Goal: Contribute content: Contribute content

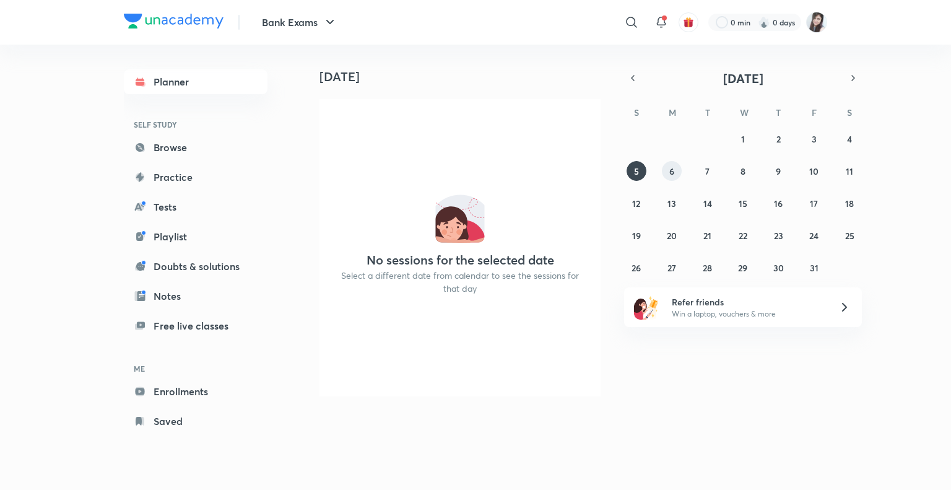
click at [674, 174] on abbr "6" at bounding box center [671, 171] width 5 height 12
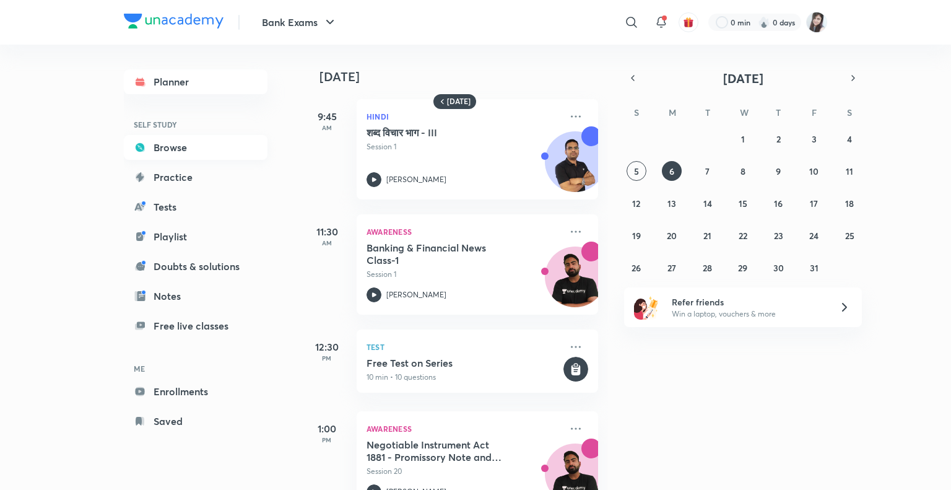
click at [166, 146] on link "Browse" at bounding box center [196, 147] width 144 height 25
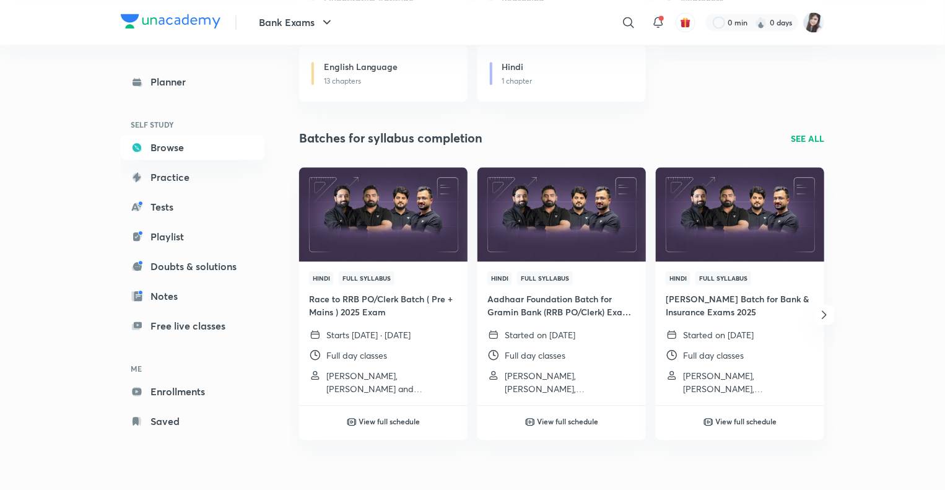
scroll to position [1481, 0]
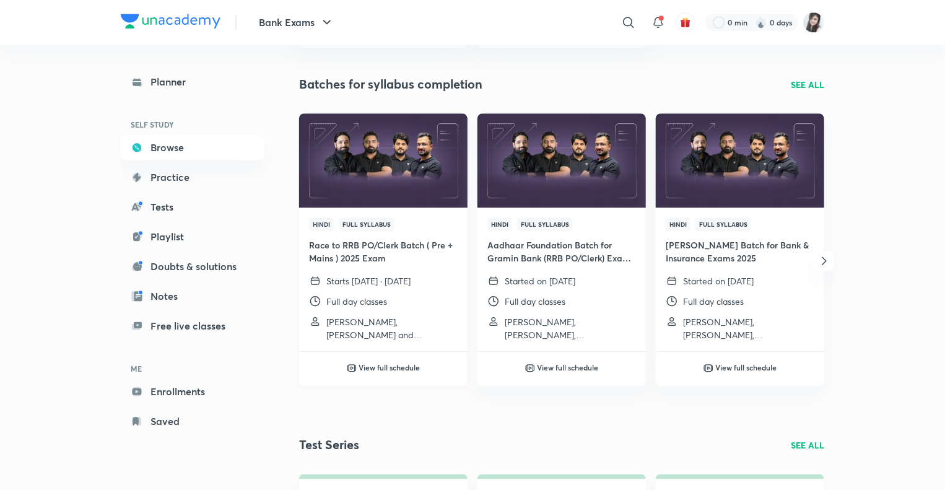
click at [369, 368] on h6 "View full schedule" at bounding box center [389, 367] width 61 height 11
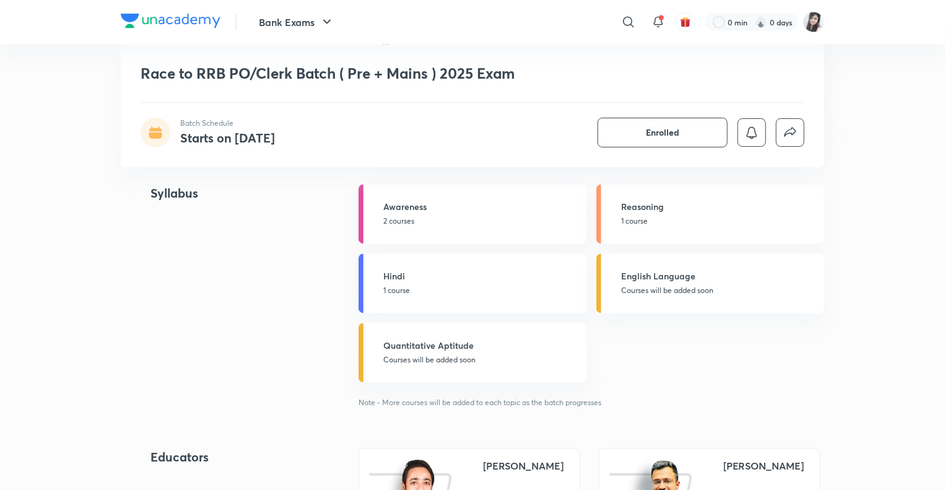
scroll to position [1153, 0]
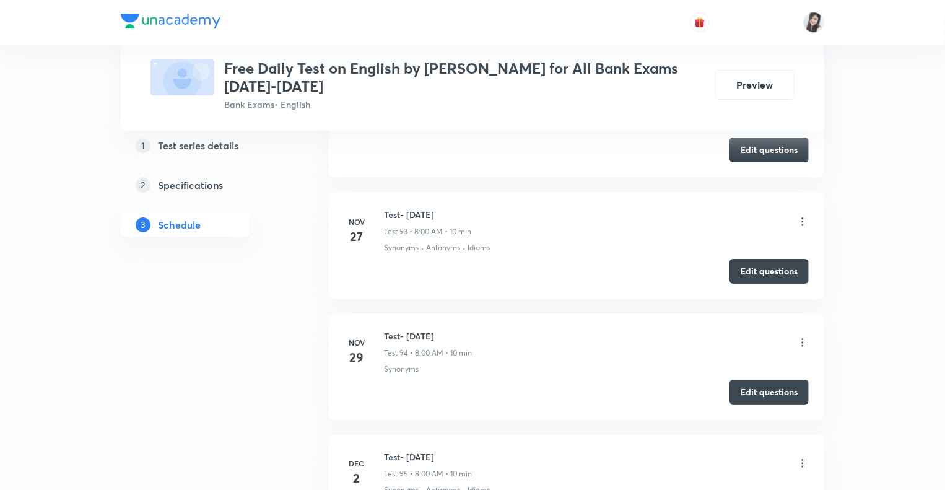
scroll to position [27621, 0]
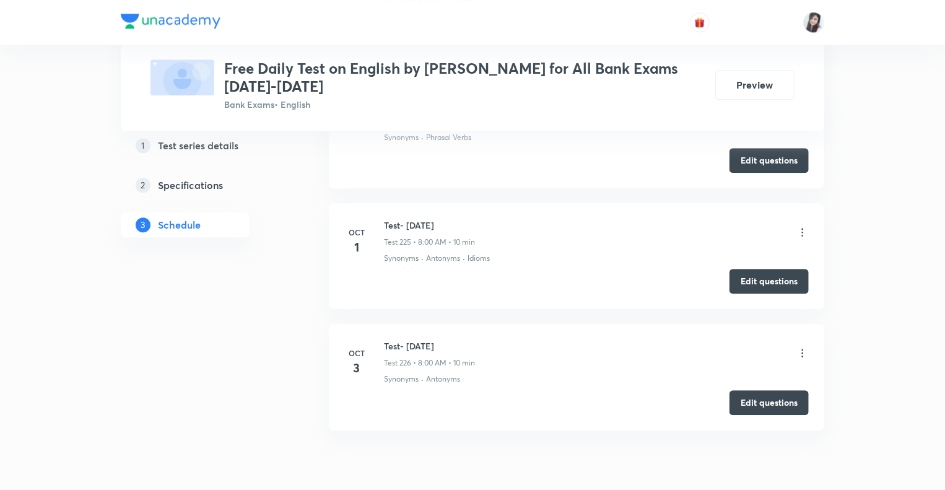
drag, startPoint x: 463, startPoint y: 286, endPoint x: 384, endPoint y: 288, distance: 79.3
click at [384, 339] on h6 "Test- [DATE]" at bounding box center [429, 345] width 91 height 13
copy h6 "Test- [DATE]"
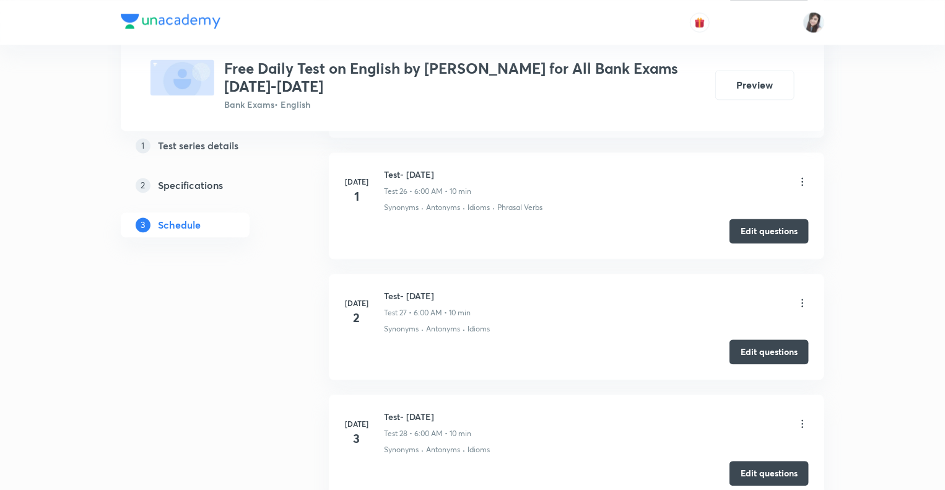
scroll to position [0, 0]
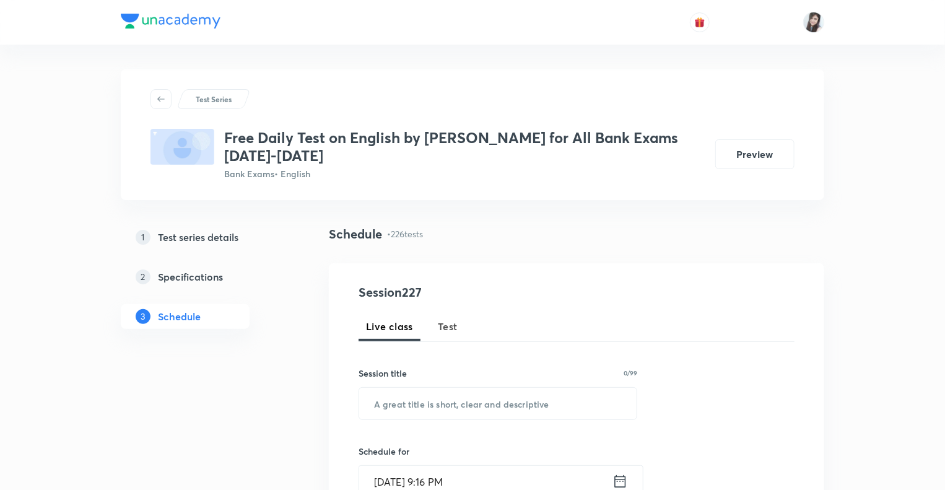
click at [444, 329] on span "Test" at bounding box center [448, 326] width 20 height 15
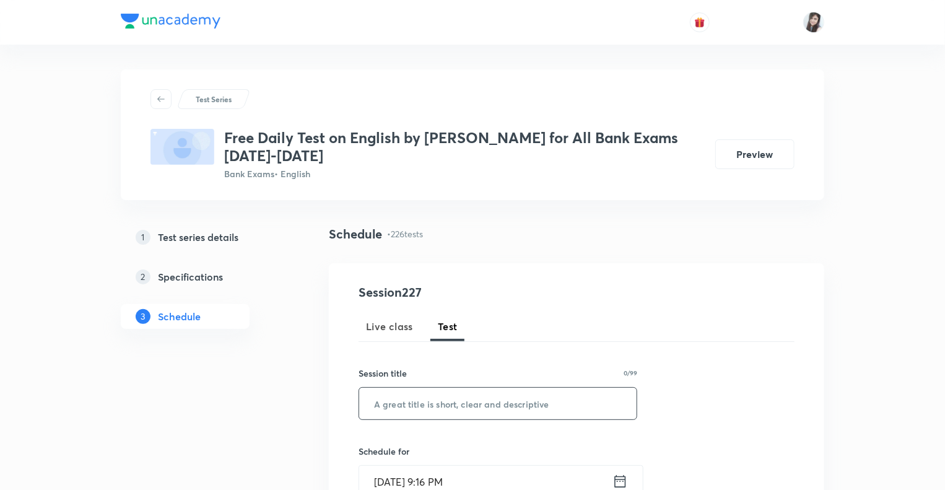
click at [403, 405] on input "text" at bounding box center [497, 404] width 277 height 32
paste input "Test- [DATE]"
click at [415, 404] on input "Test- [DATE]" at bounding box center [497, 404] width 277 height 32
type input "Test- [DATE]"
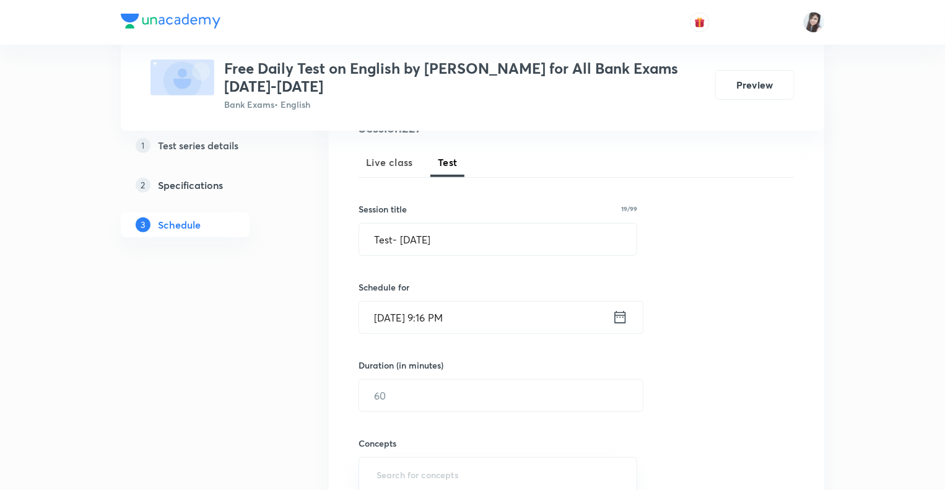
scroll to position [272, 0]
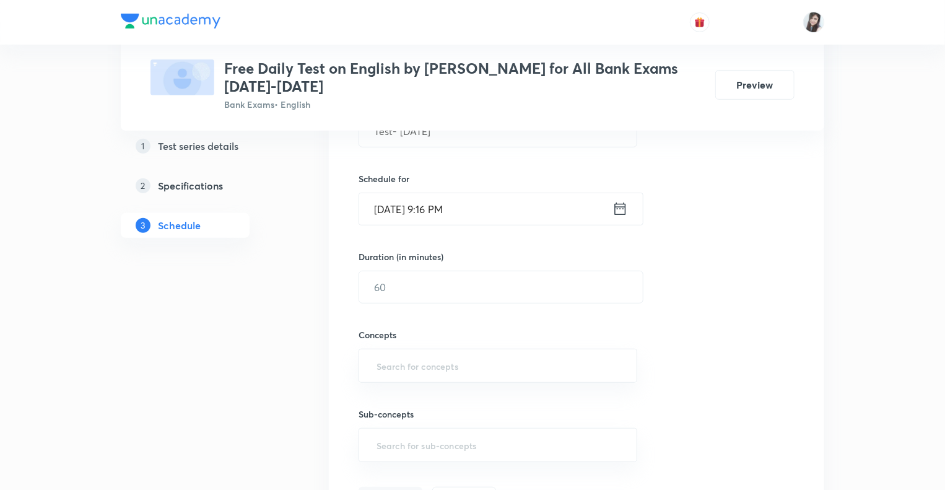
click at [620, 209] on icon at bounding box center [619, 208] width 15 height 17
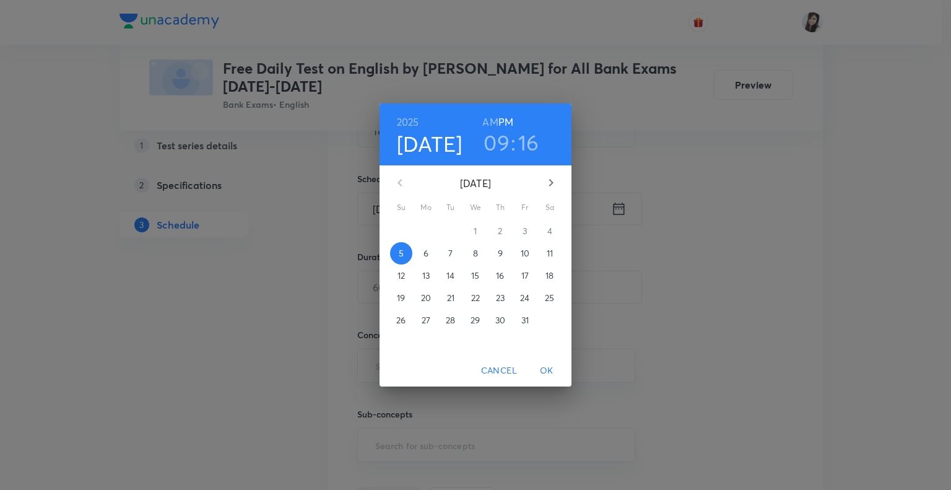
click at [426, 255] on p "6" at bounding box center [426, 253] width 5 height 12
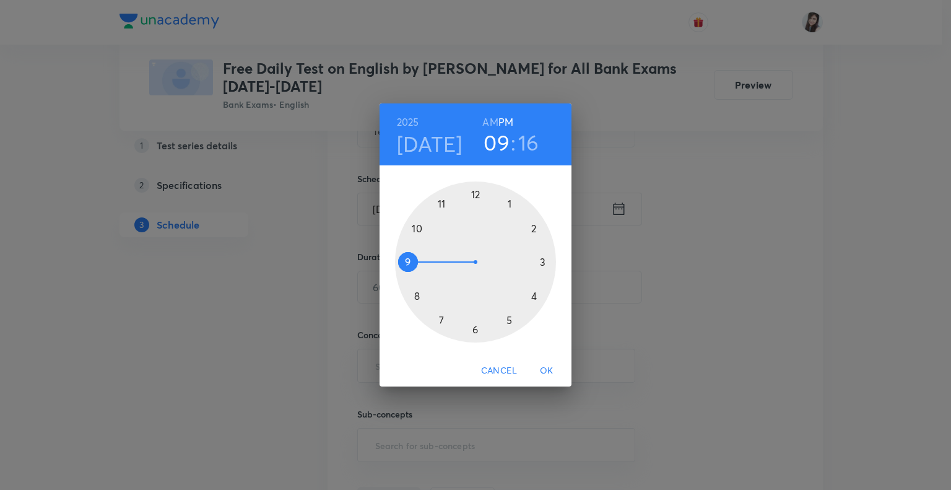
click at [416, 294] on div at bounding box center [475, 261] width 161 height 161
click at [490, 123] on h6 "AM" at bounding box center [489, 121] width 15 height 17
click at [472, 193] on div at bounding box center [475, 261] width 161 height 161
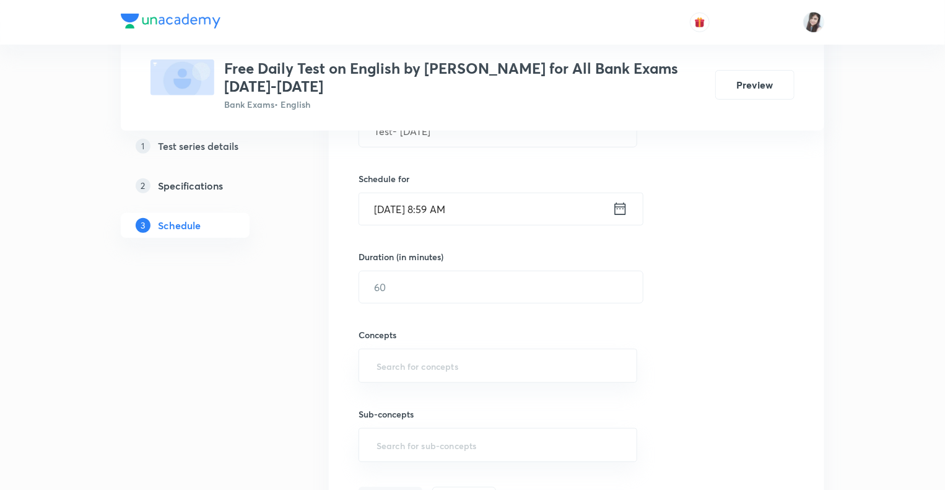
click at [620, 212] on icon at bounding box center [619, 208] width 15 height 17
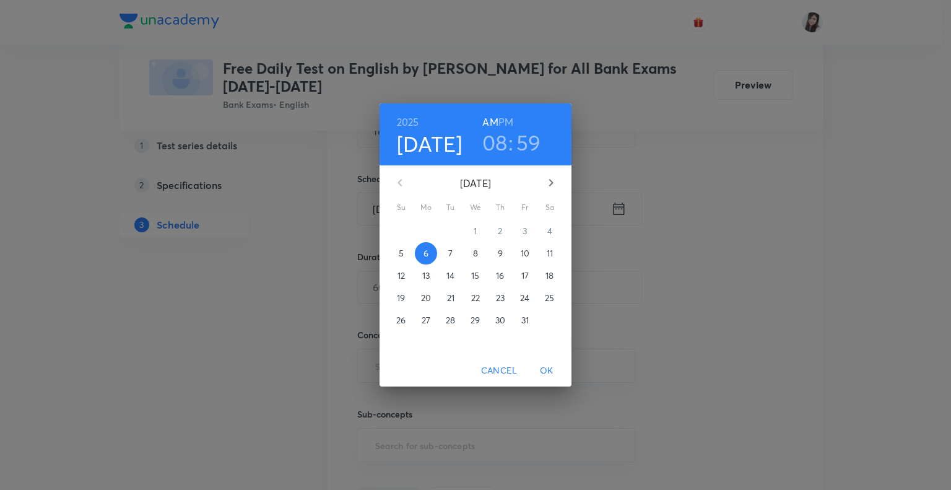
click at [528, 141] on h3 "59" at bounding box center [528, 142] width 25 height 26
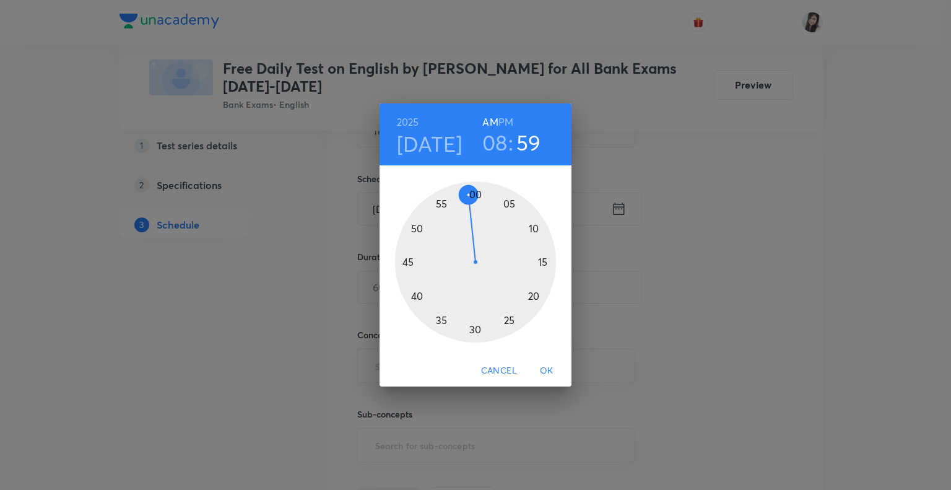
click at [477, 193] on div at bounding box center [475, 261] width 161 height 161
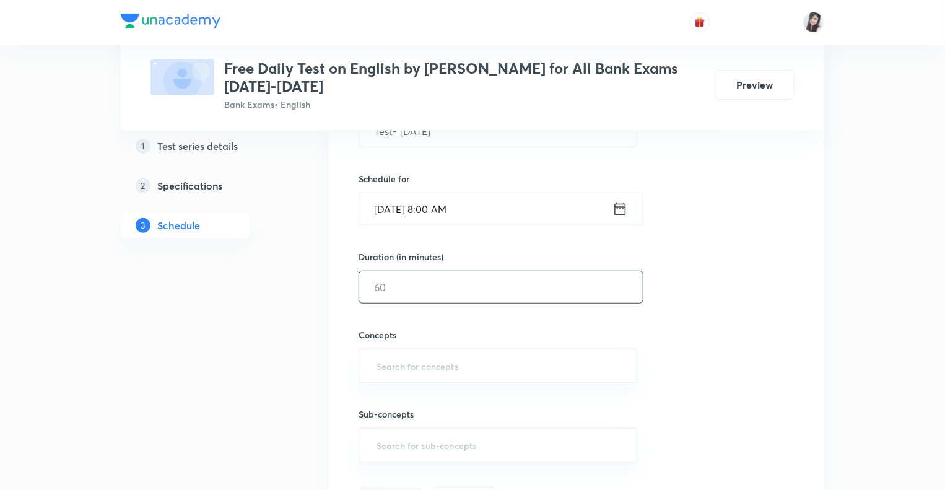
click at [421, 287] on input "text" at bounding box center [501, 287] width 284 height 32
type input "10"
click at [384, 362] on input "text" at bounding box center [498, 365] width 248 height 23
type input "F"
type input "Syn"
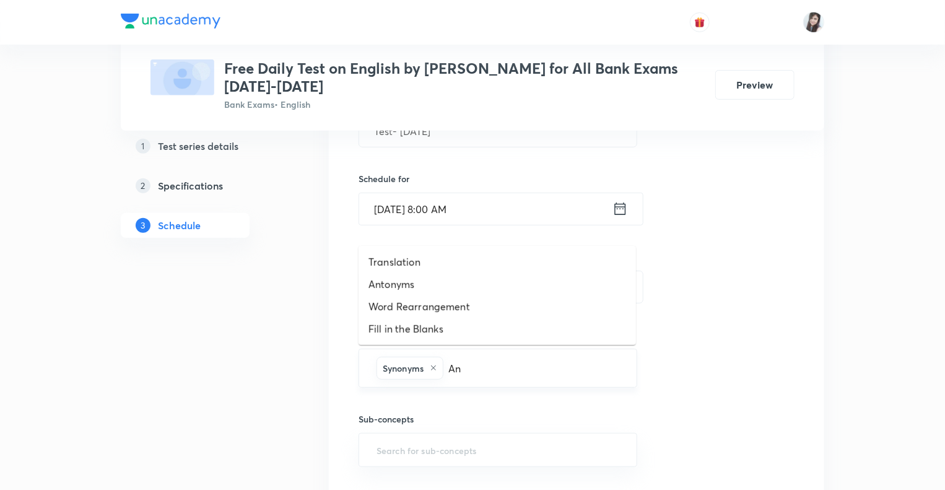
type input "Ant"
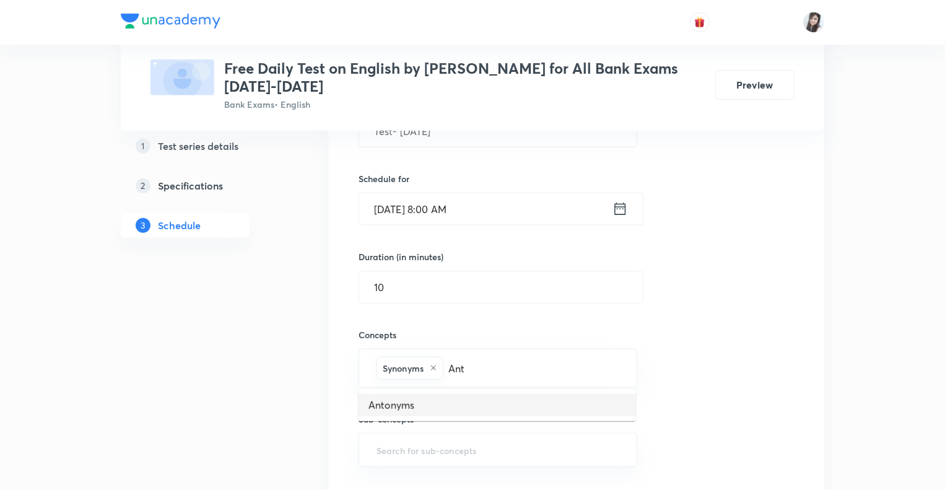
click at [396, 416] on ul "Antonyms" at bounding box center [497, 405] width 277 height 32
click at [401, 408] on li "Antonyms" at bounding box center [497, 405] width 277 height 22
click at [411, 403] on div "Sub-concepts ​" at bounding box center [498, 427] width 279 height 79
click at [526, 379] on div "Synonyms Antonyms ​" at bounding box center [498, 368] width 279 height 39
type input "Phra"
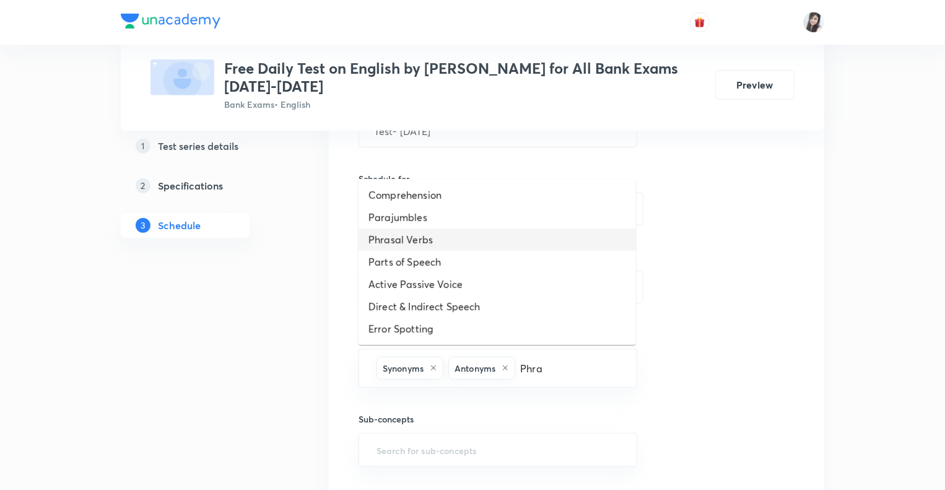
click at [412, 237] on li "Phrasal Verbs" at bounding box center [497, 240] width 277 height 22
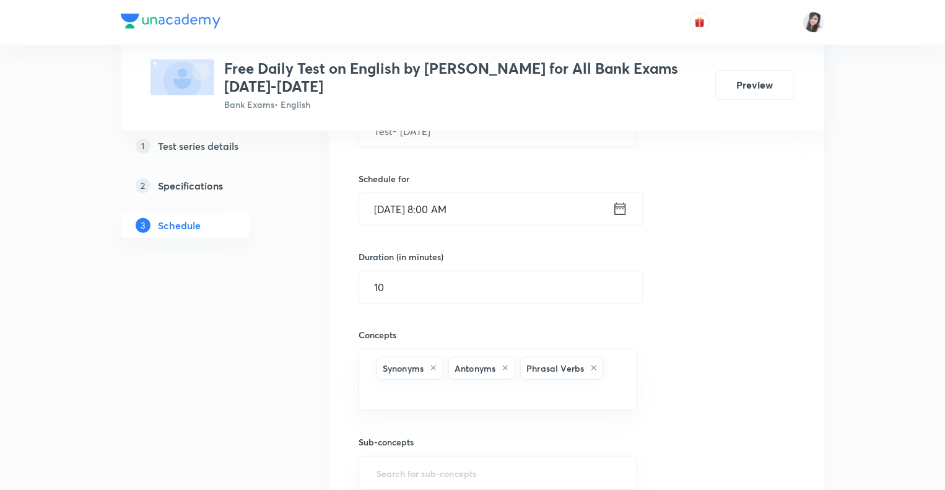
click at [412, 237] on div "Session 227 Live class Test Session title 19/99 Test- [DATE] ​ Schedule for [DA…" at bounding box center [577, 275] width 436 height 529
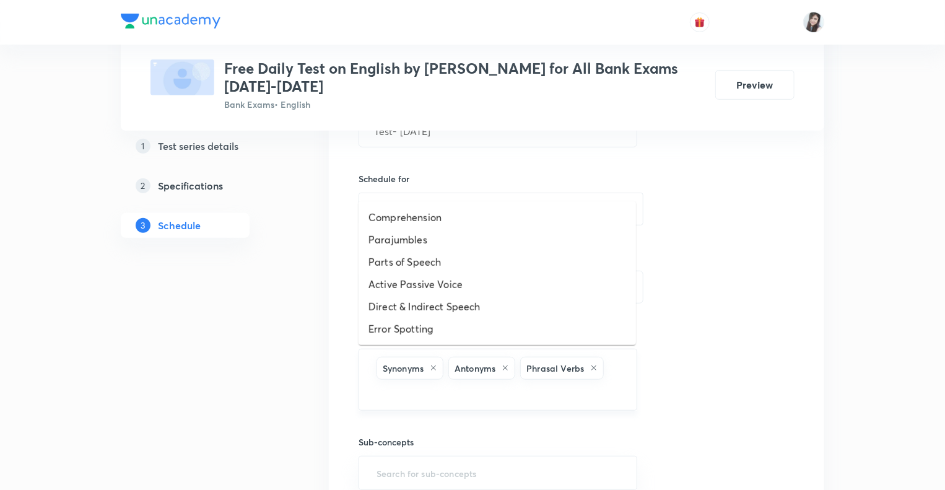
click at [538, 388] on input "text" at bounding box center [498, 393] width 248 height 23
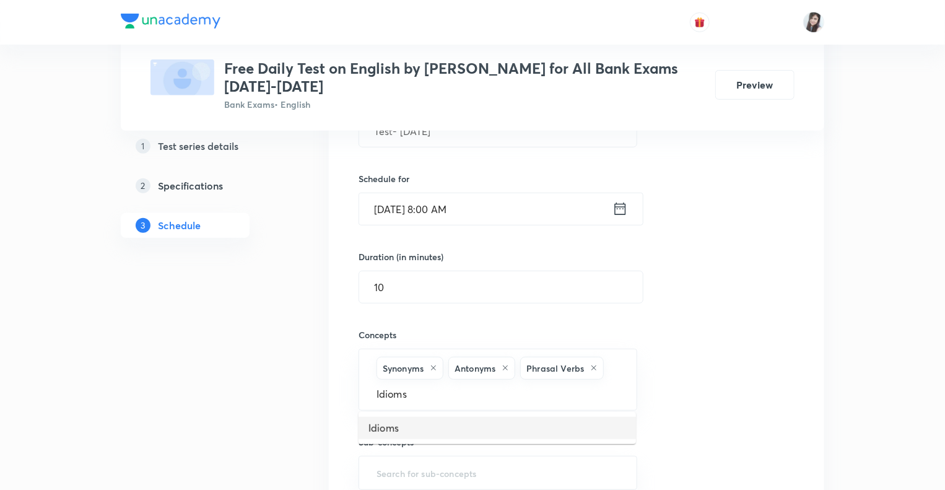
type input "Idioms"
click at [435, 386] on input "text" at bounding box center [498, 393] width 248 height 23
click at [381, 429] on li "Idioms" at bounding box center [497, 428] width 277 height 22
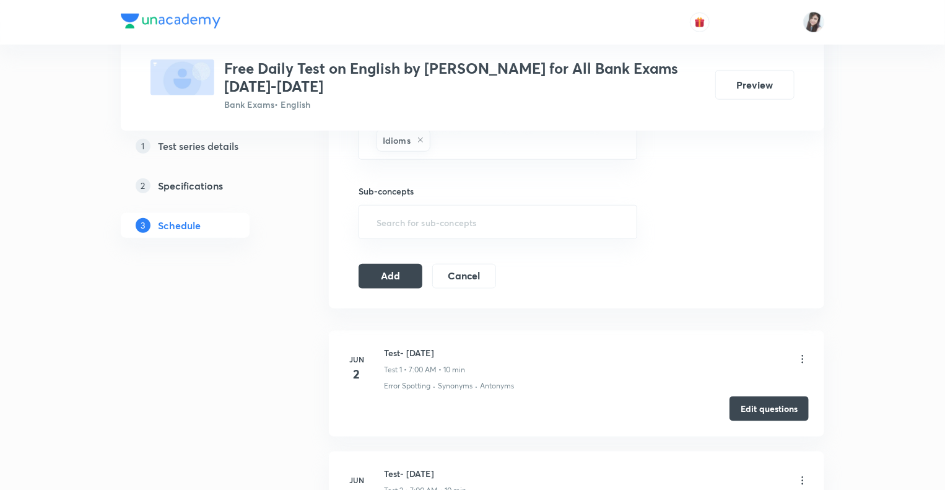
scroll to position [471, 0]
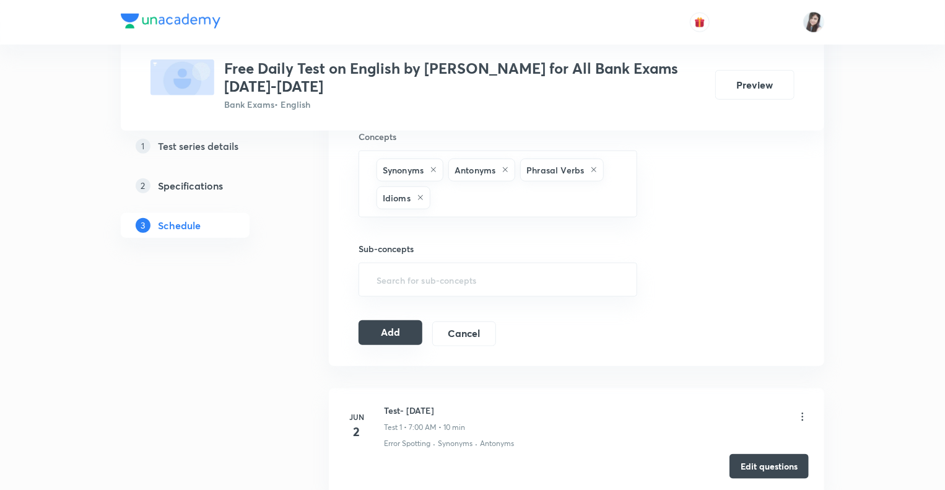
click at [383, 327] on button "Add" at bounding box center [391, 332] width 64 height 25
click at [383, 327] on button "Add" at bounding box center [391, 333] width 64 height 25
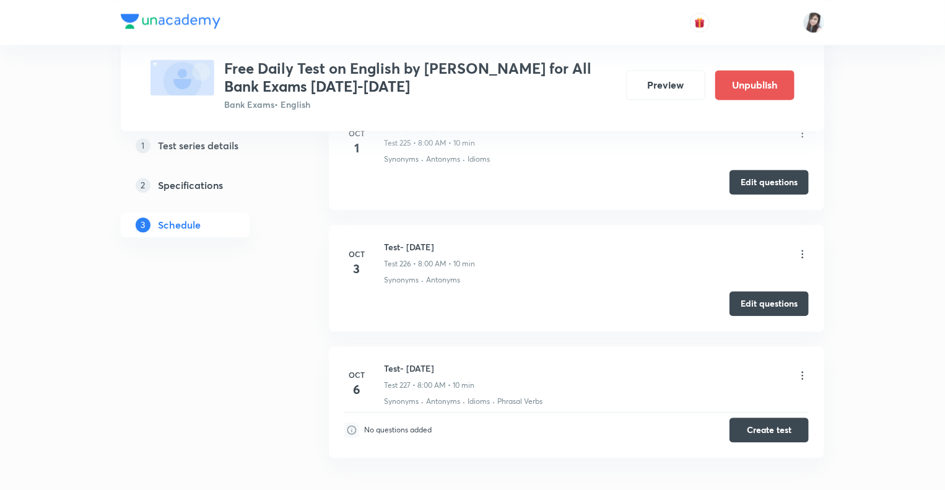
scroll to position [27340, 0]
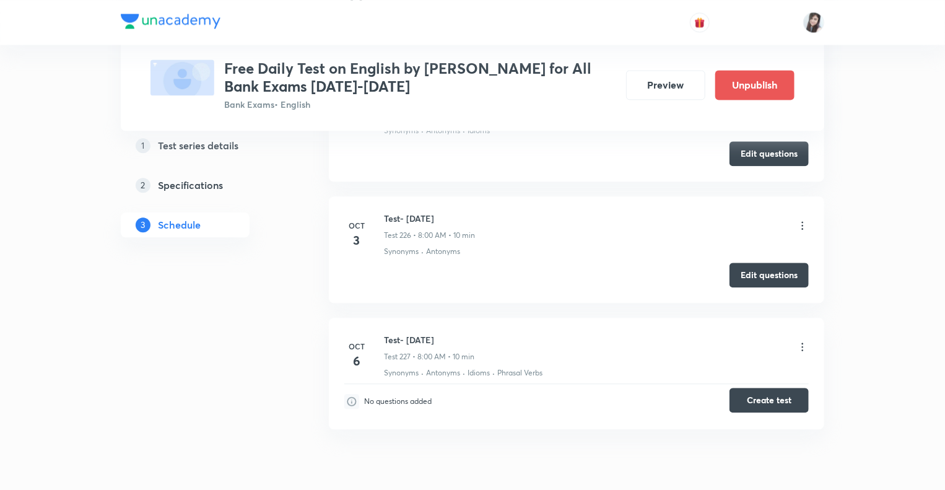
click at [754, 388] on button "Create test" at bounding box center [769, 400] width 79 height 25
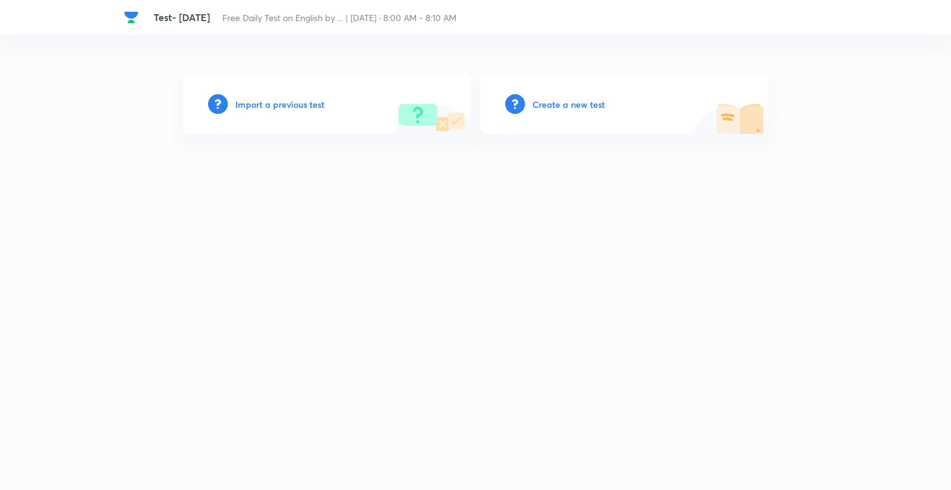
click at [542, 104] on h6 "Create a new test" at bounding box center [569, 104] width 72 height 13
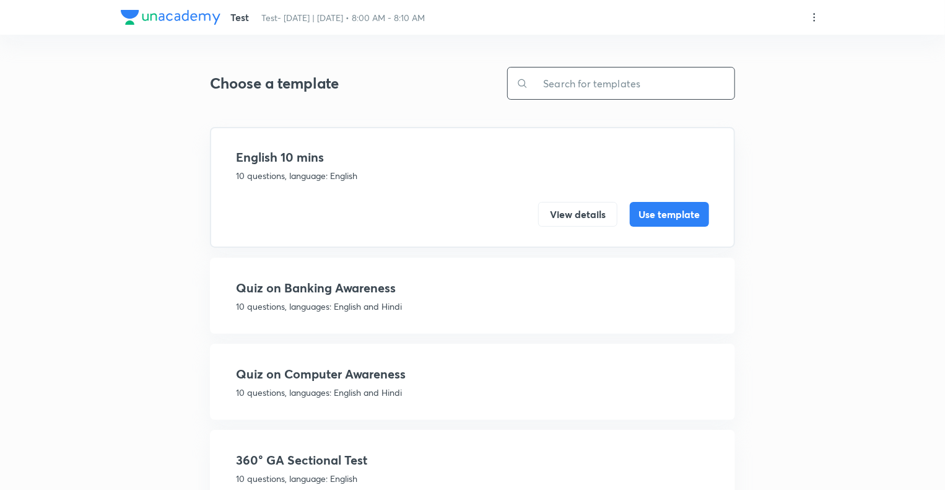
click at [546, 85] on input "text" at bounding box center [631, 84] width 206 height 32
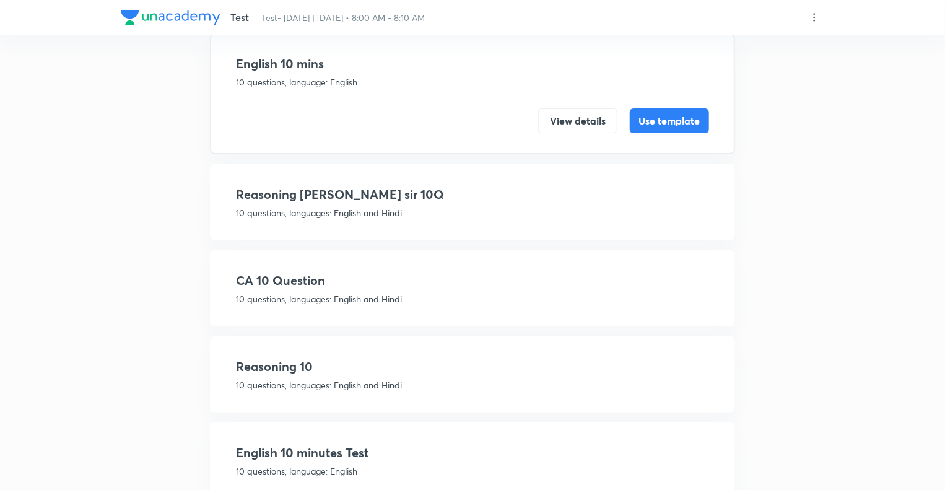
scroll to position [131, 0]
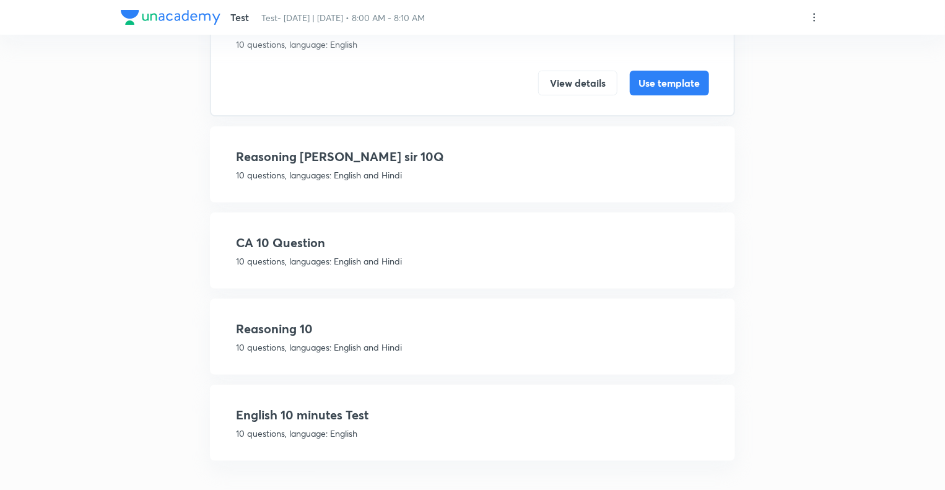
type input "10"
click at [422, 408] on h4 "English 10 minutes Test" at bounding box center [472, 415] width 473 height 19
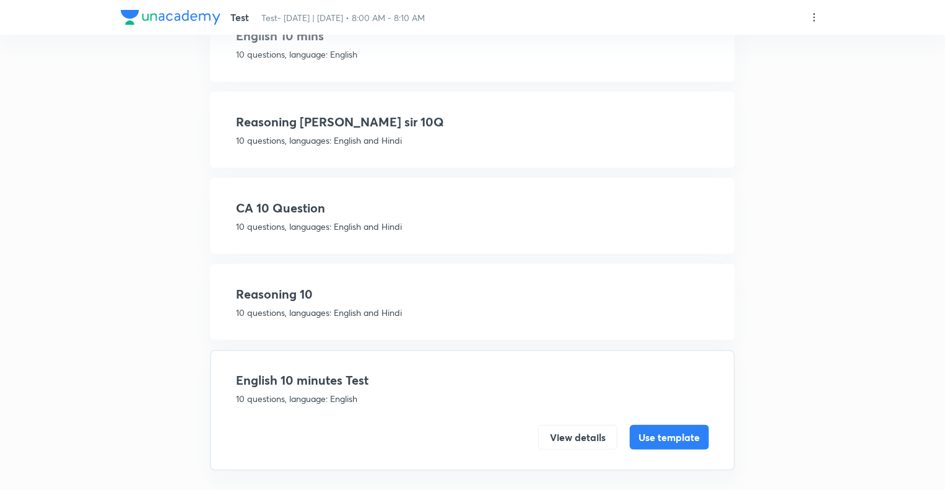
scroll to position [121, 0]
click at [659, 430] on button "Use template" at bounding box center [669, 436] width 79 height 25
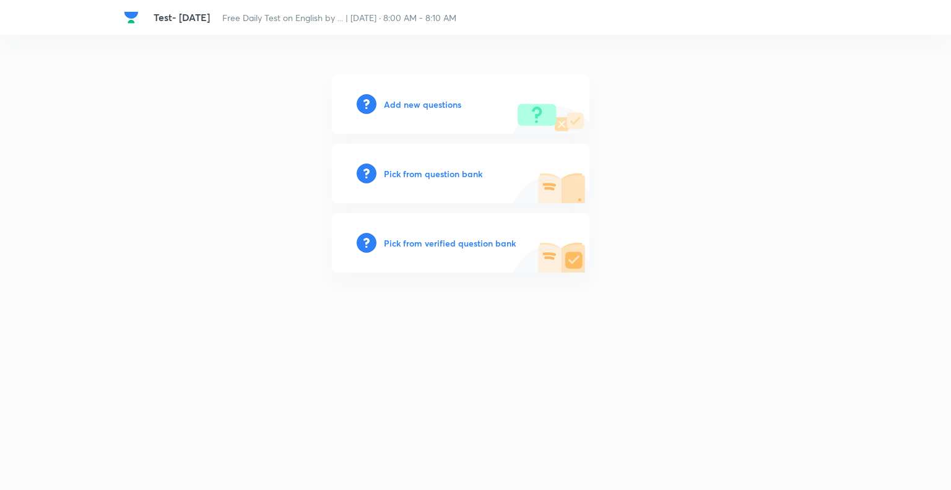
click at [390, 177] on h6 "Pick from question bank" at bounding box center [433, 173] width 98 height 13
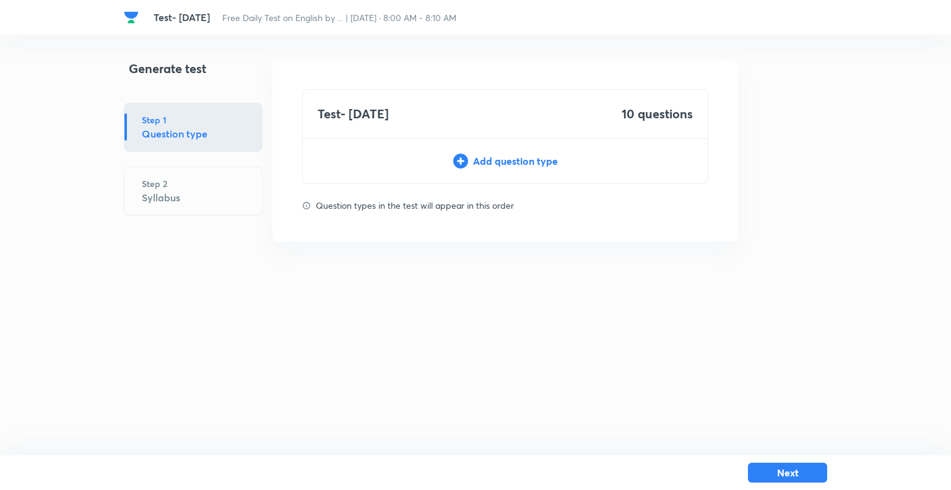
click at [462, 159] on icon at bounding box center [460, 161] width 15 height 15
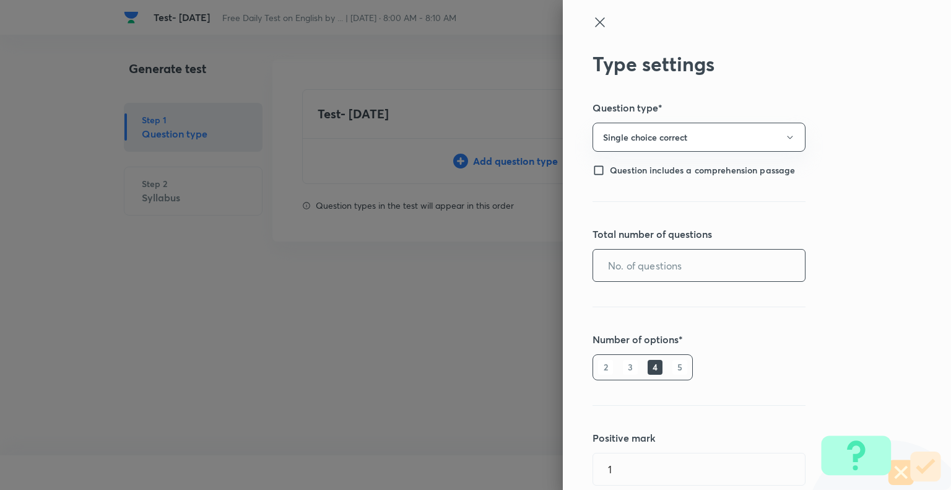
click at [625, 266] on input "text" at bounding box center [699, 266] width 212 height 32
type input "10"
click at [673, 364] on h6 "5" at bounding box center [680, 367] width 15 height 15
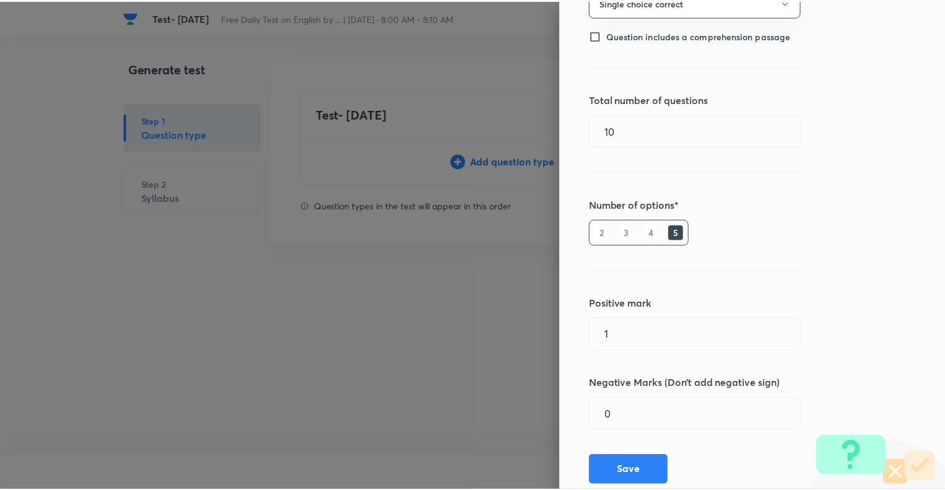
scroll to position [168, 0]
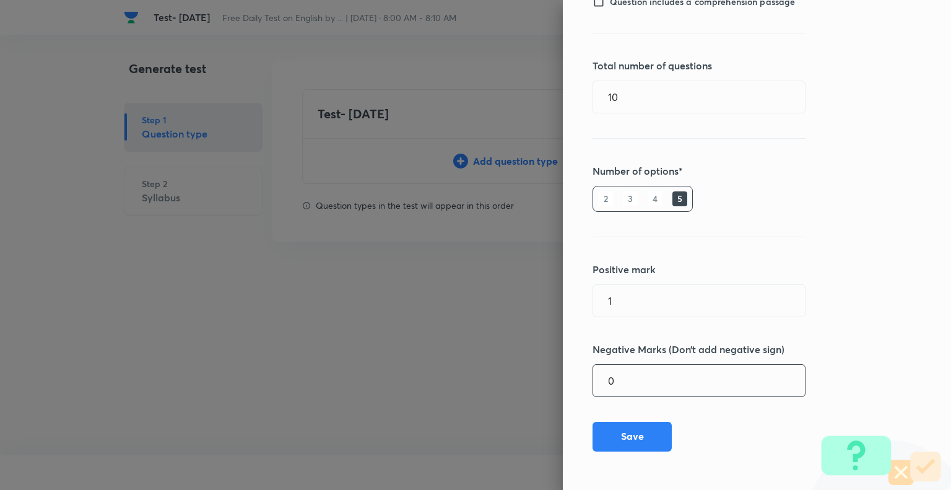
click at [653, 386] on input "0" at bounding box center [699, 381] width 212 height 32
type input "0.25"
click at [618, 435] on button "Save" at bounding box center [632, 436] width 79 height 30
type input "0"
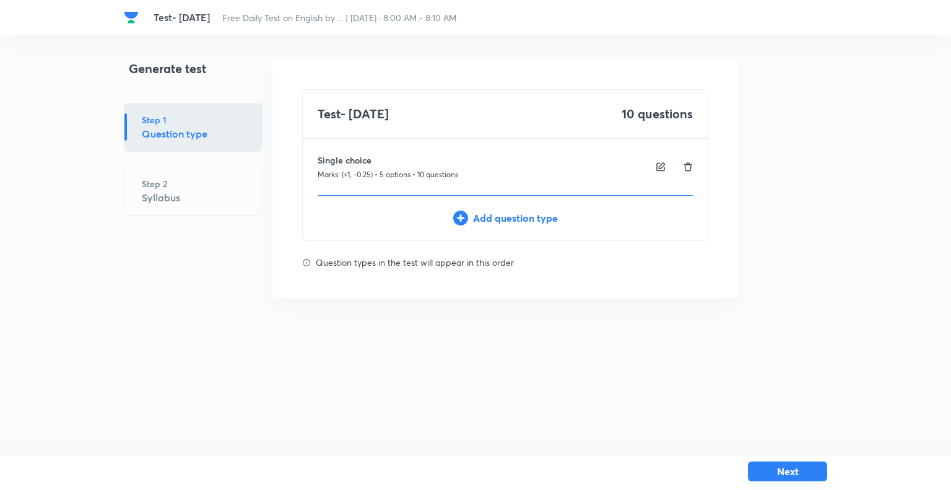
click at [767, 470] on button "Next" at bounding box center [787, 471] width 79 height 20
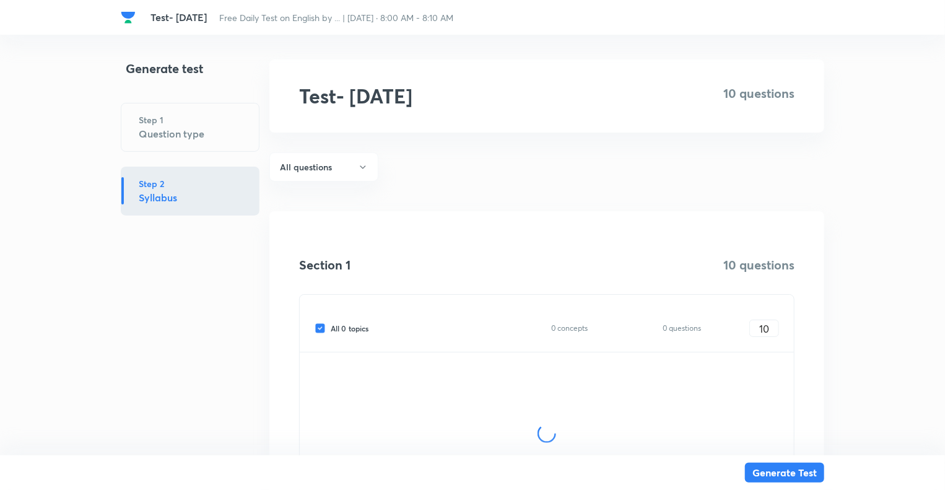
click at [275, 383] on div "Section 1 10 questions All 0 topics 0 concepts 0 questions 10 ​" at bounding box center [546, 385] width 555 height 349
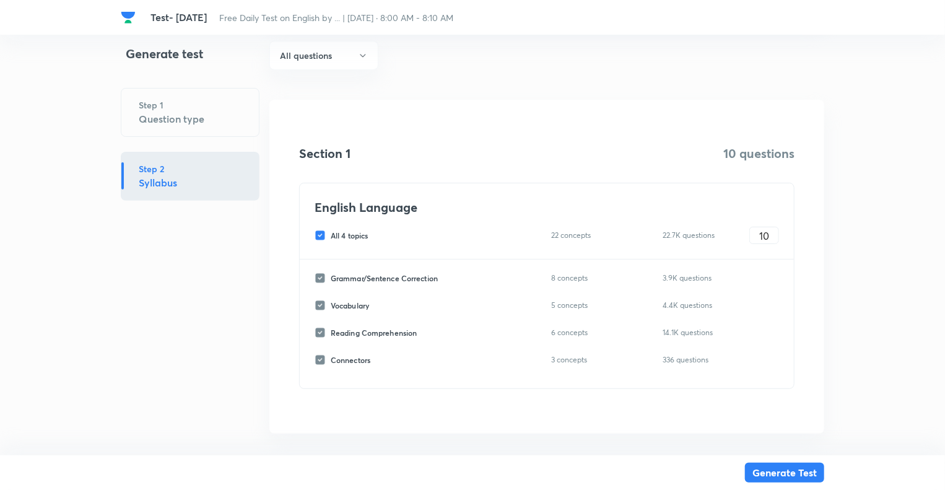
scroll to position [129, 0]
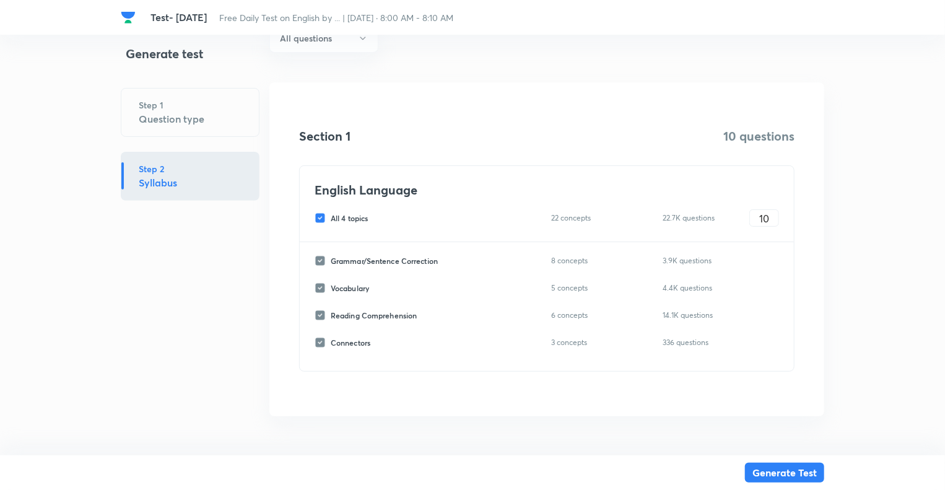
click at [318, 215] on input "All 4 topics" at bounding box center [323, 217] width 16 height 11
checkbox input "false"
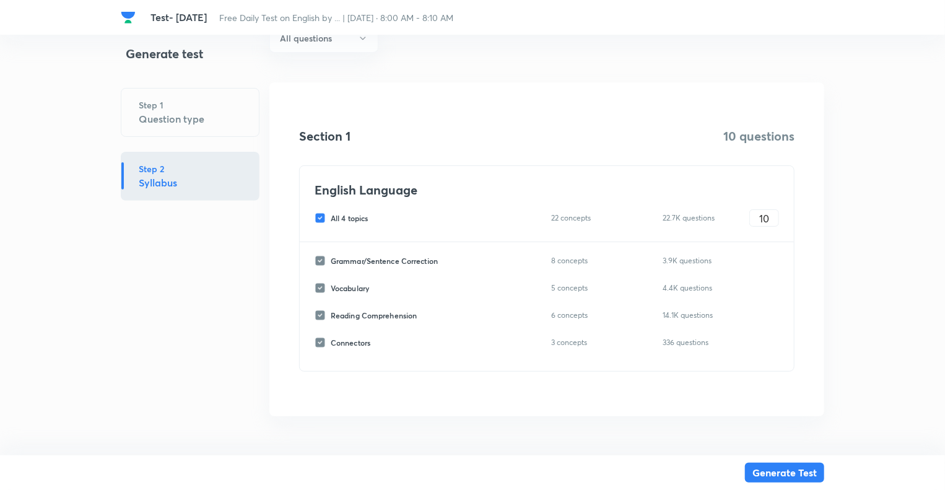
checkbox input "false"
click at [319, 288] on input "Vocabulary" at bounding box center [323, 287] width 16 height 11
checkbox input "true"
type input "0"
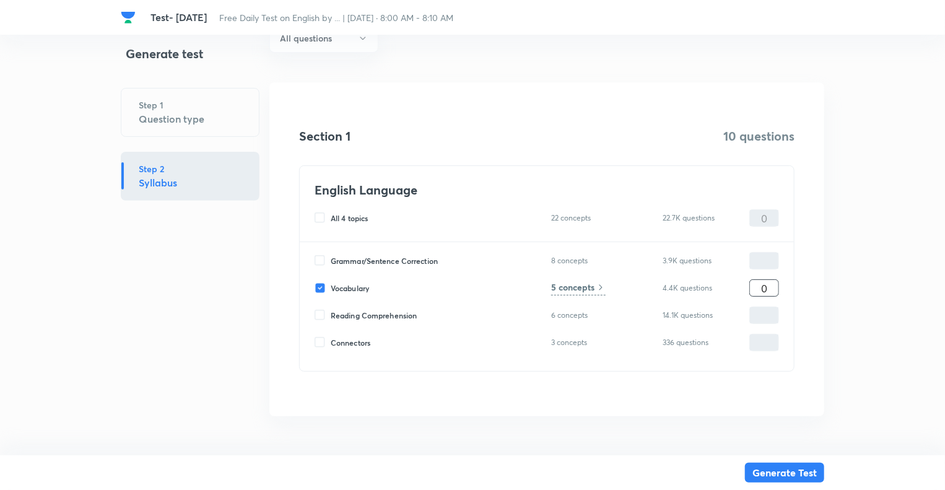
click at [760, 288] on input "0" at bounding box center [764, 288] width 28 height 22
type input "10"
click at [580, 287] on h6 "5 concepts" at bounding box center [572, 287] width 43 height 13
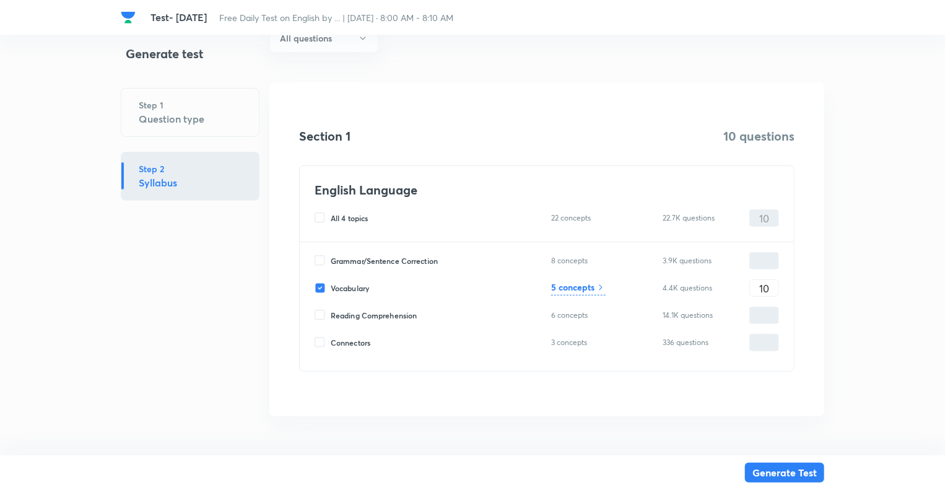
scroll to position [0, 0]
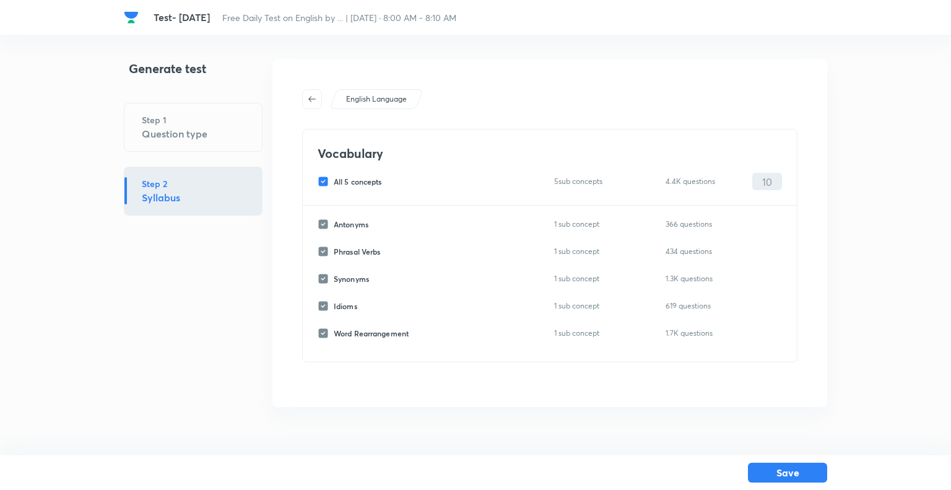
click at [321, 181] on input "All 5 concepts" at bounding box center [326, 181] width 16 height 11
checkbox input "false"
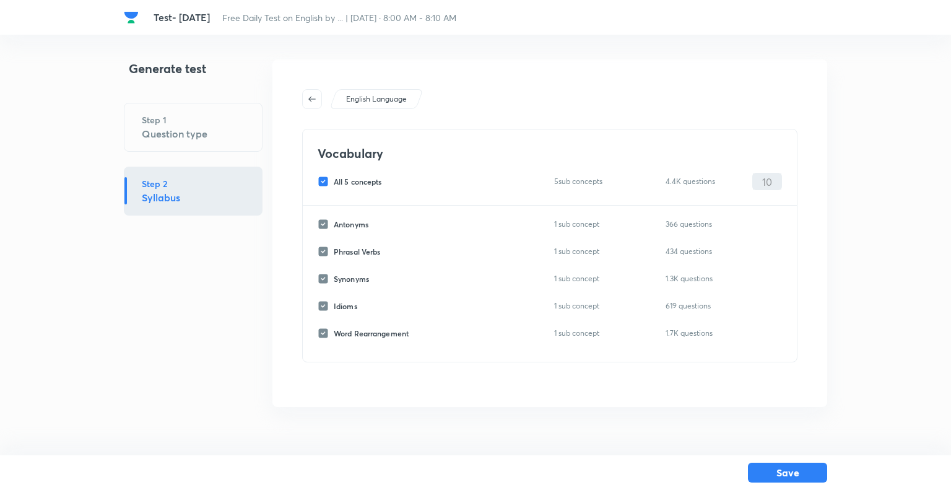
checkbox input "false"
click at [326, 251] on input "Phrasal Verbs" at bounding box center [326, 251] width 16 height 11
checkbox input "true"
type input "0"
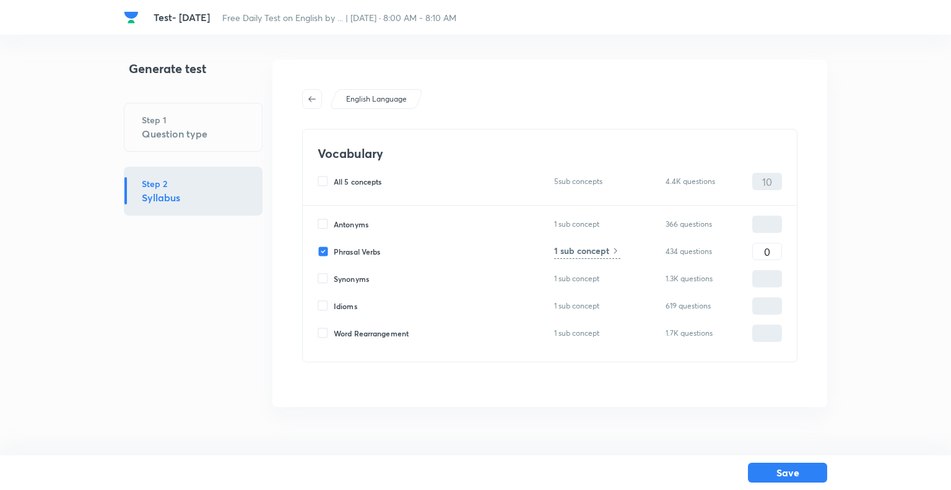
click at [321, 222] on input "Antonyms" at bounding box center [326, 224] width 16 height 11
checkbox input "true"
type input "0"
click at [320, 282] on input "Synonyms" at bounding box center [326, 278] width 16 height 11
checkbox input "true"
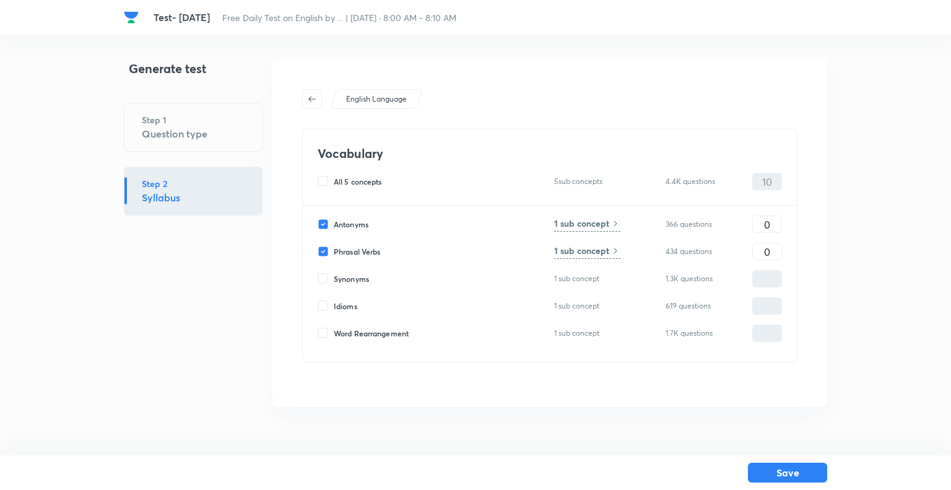
type input "0"
click at [324, 311] on input "Idioms" at bounding box center [326, 305] width 16 height 11
checkbox input "true"
type input "0"
click at [773, 276] on input "0" at bounding box center [767, 279] width 28 height 22
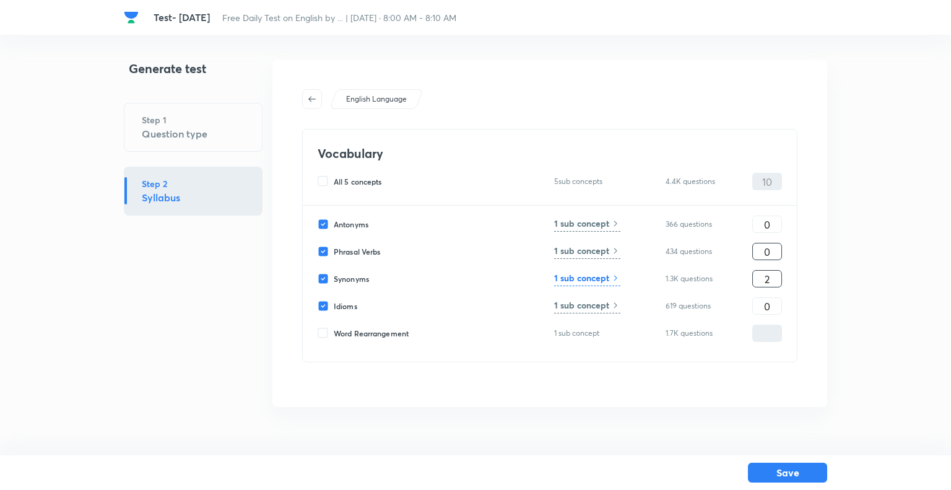
type input "2"
click at [773, 250] on input "0" at bounding box center [767, 252] width 28 height 22
type input "2"
click at [772, 224] on input "0" at bounding box center [767, 225] width 28 height 22
type input "2"
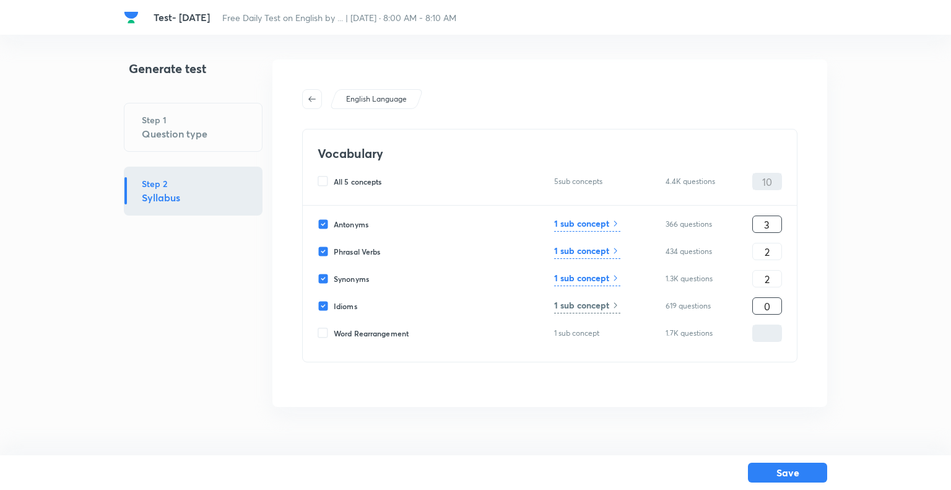
type input "3"
click at [770, 306] on input "0" at bounding box center [767, 306] width 28 height 22
type input "3"
click at [775, 468] on button "Save" at bounding box center [787, 471] width 79 height 20
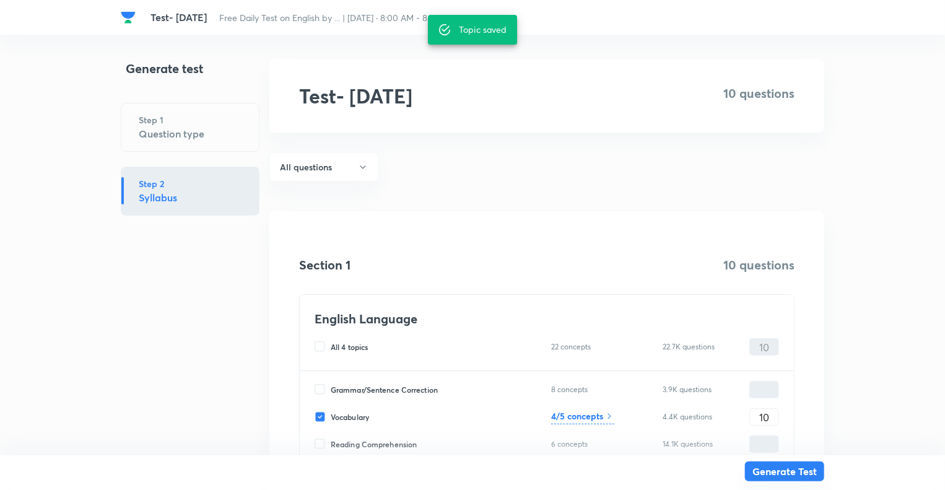
click at [775, 468] on button "Generate Test" at bounding box center [784, 471] width 79 height 20
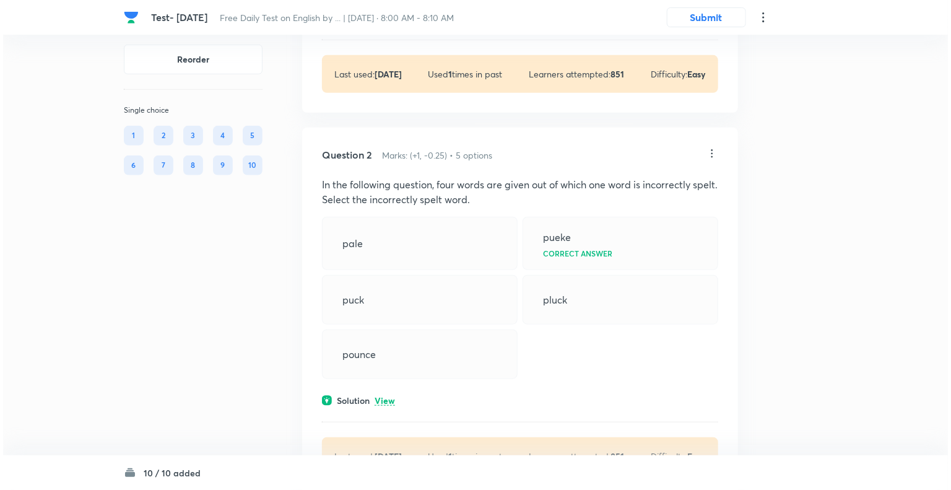
scroll to position [421, 0]
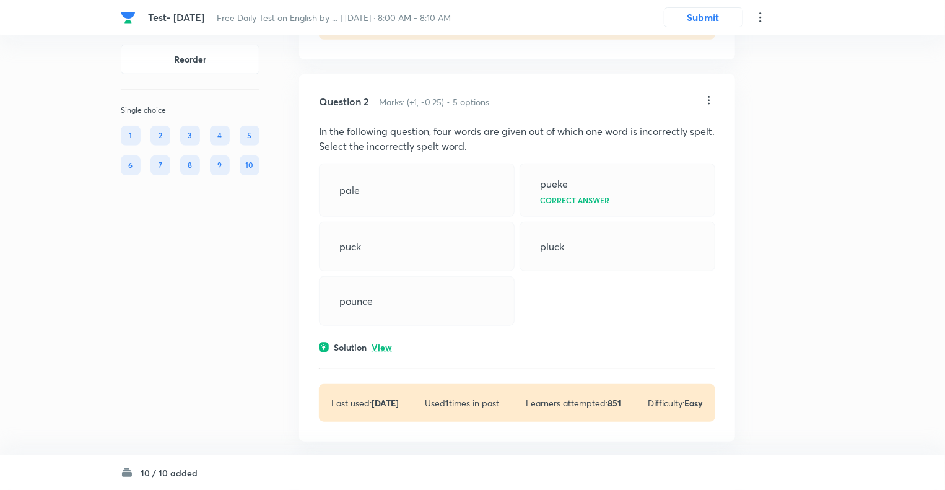
click at [759, 11] on icon at bounding box center [760, 17] width 15 height 15
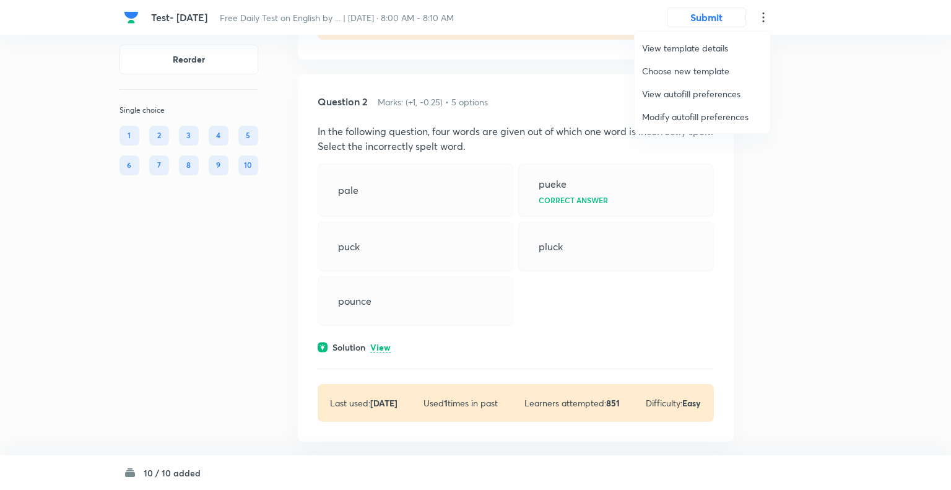
click at [685, 115] on span "Modify autofill preferences" at bounding box center [702, 116] width 121 height 13
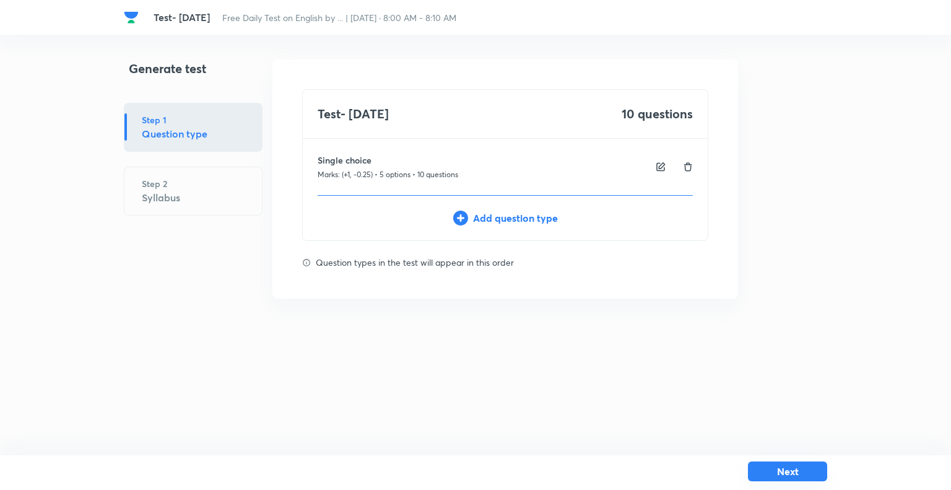
click at [785, 469] on button "Next" at bounding box center [787, 471] width 79 height 20
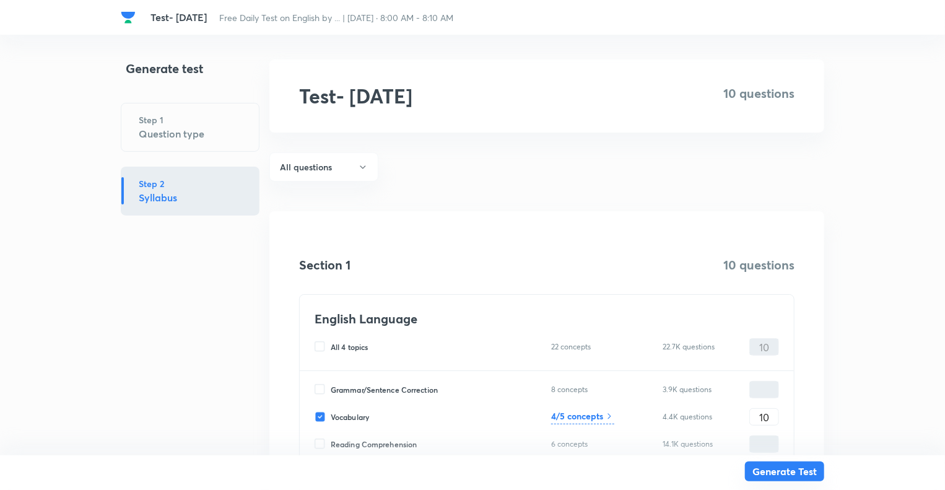
click at [774, 476] on button "Generate Test" at bounding box center [784, 471] width 79 height 20
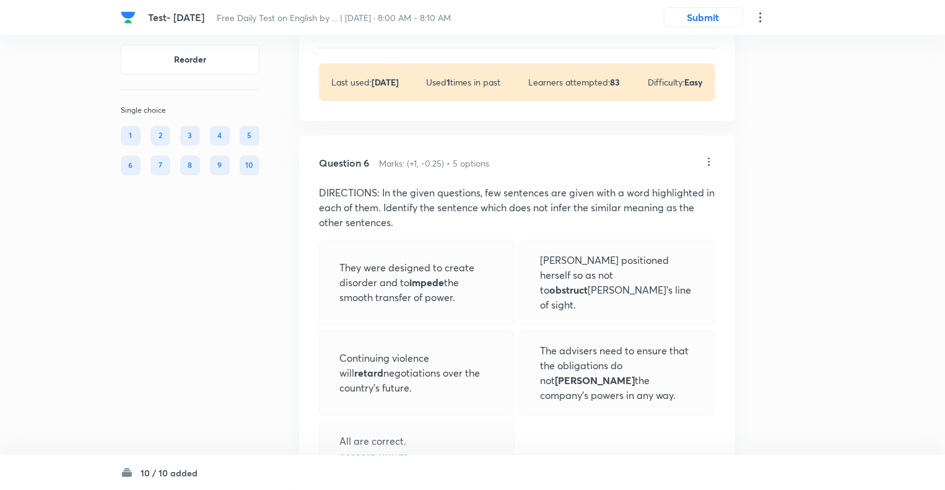
scroll to position [1932, 0]
click at [758, 16] on icon at bounding box center [760, 17] width 15 height 15
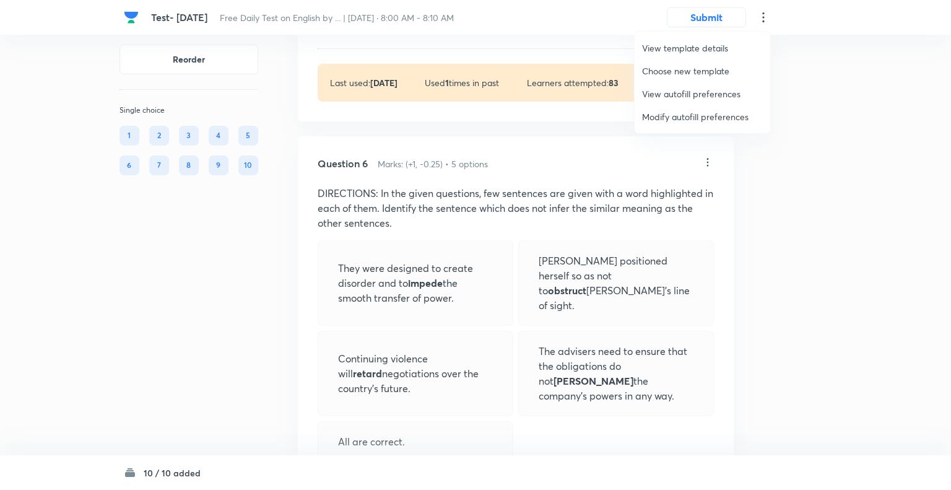
click at [675, 71] on span "Choose new template" at bounding box center [702, 70] width 121 height 13
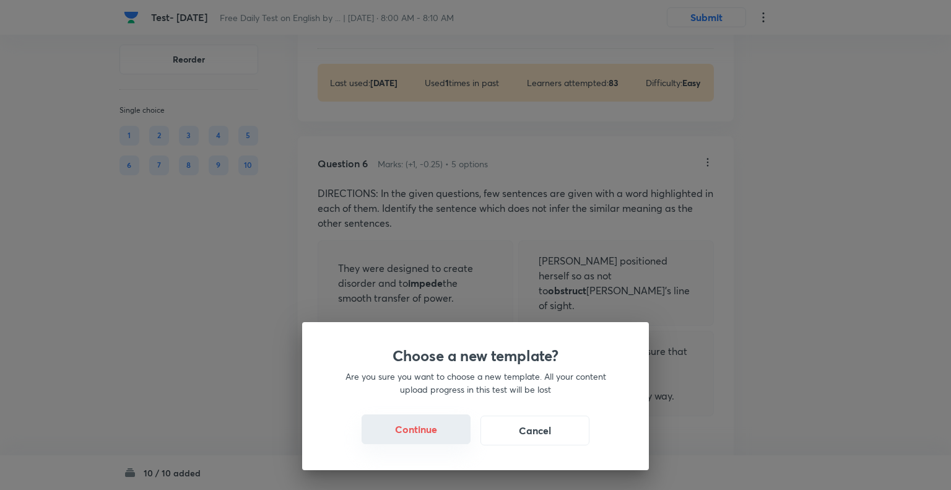
click at [423, 429] on button "Continue" at bounding box center [416, 429] width 109 height 30
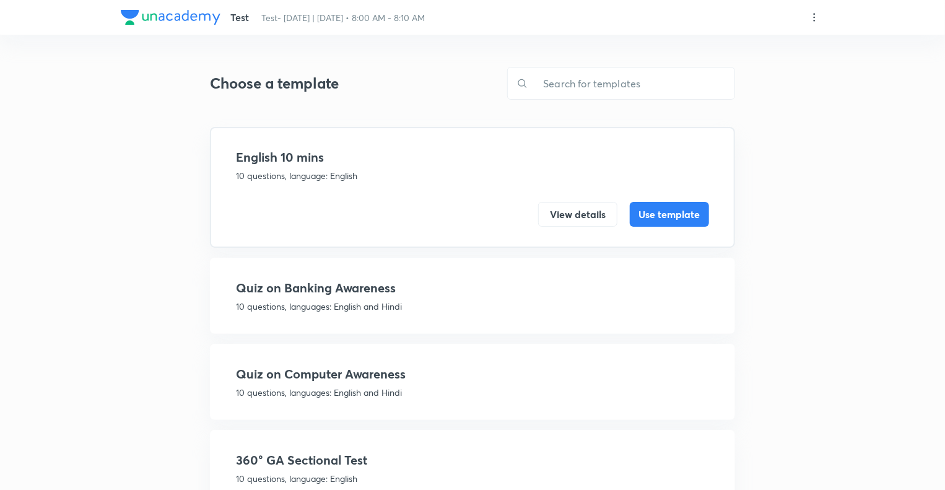
click at [600, 67] on div "​" at bounding box center [621, 83] width 228 height 33
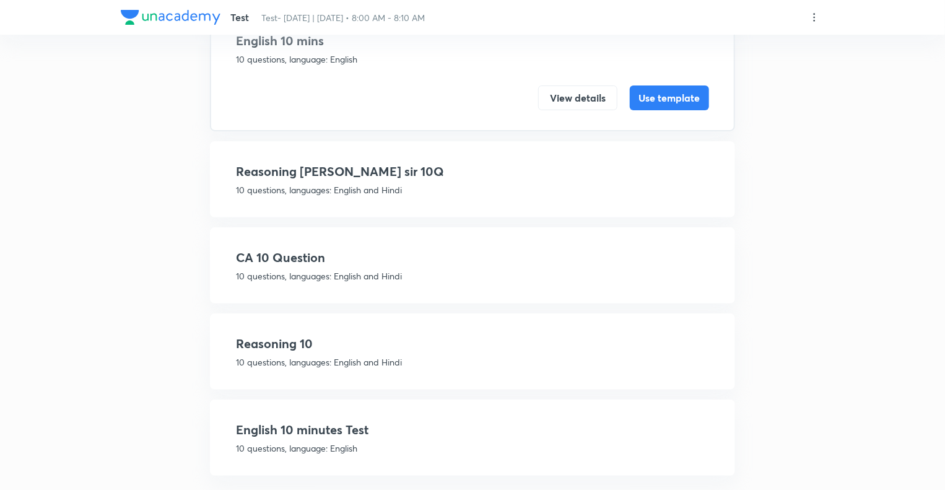
scroll to position [131, 0]
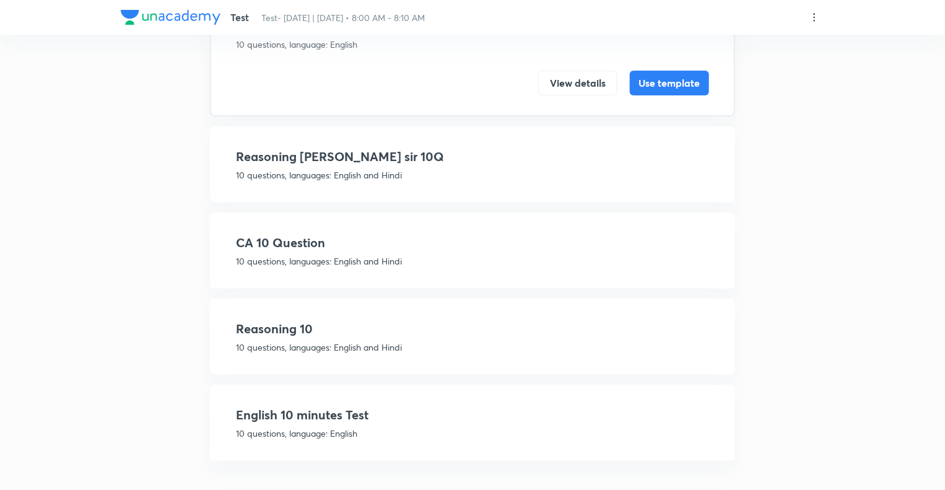
type input "10"
click at [539, 420] on h4 "English 10 minutes Test" at bounding box center [472, 415] width 473 height 19
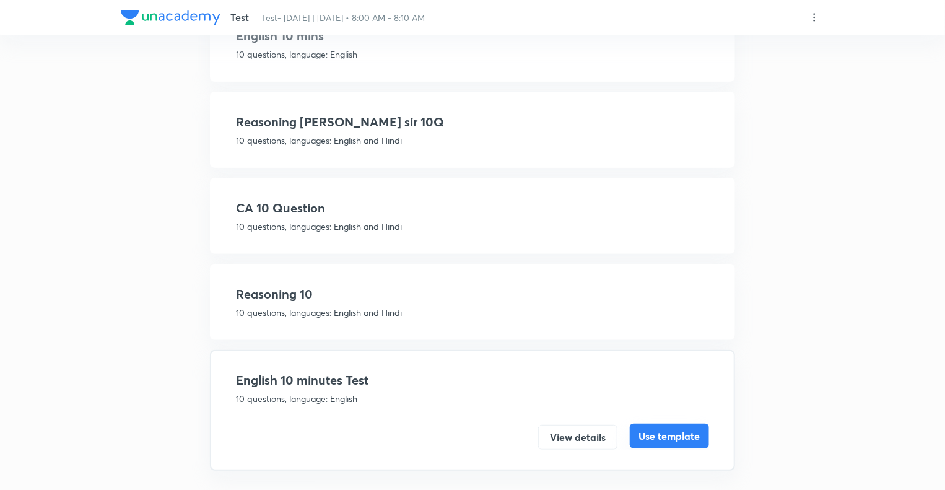
scroll to position [121, 0]
click at [661, 428] on button "Use template" at bounding box center [669, 436] width 79 height 25
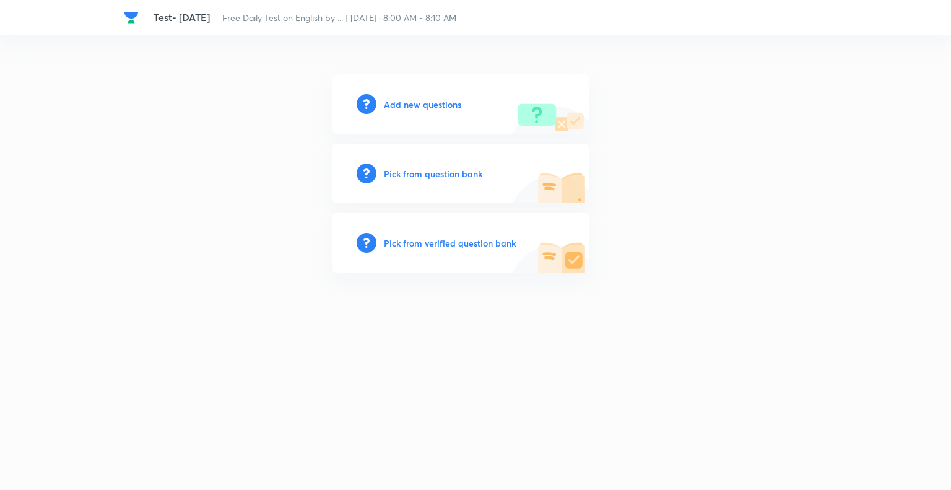
click at [391, 105] on h6 "Add new questions" at bounding box center [422, 104] width 77 height 13
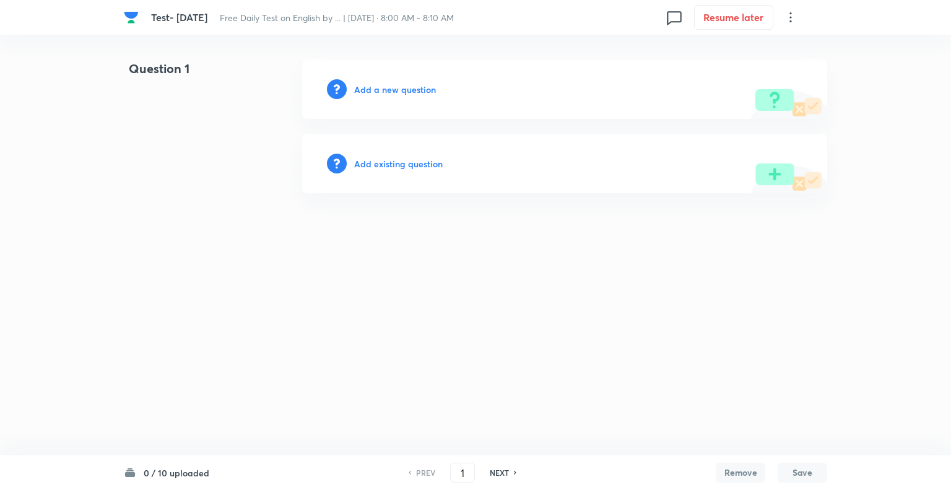
click at [359, 89] on h6 "Add a new question" at bounding box center [395, 89] width 82 height 13
click at [363, 93] on h6 "Choose a question type" at bounding box center [401, 89] width 95 height 13
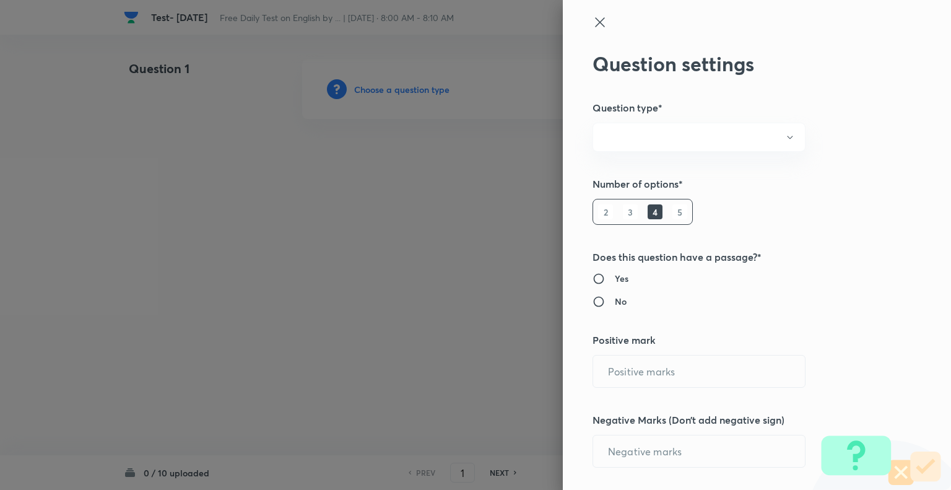
radio input "true"
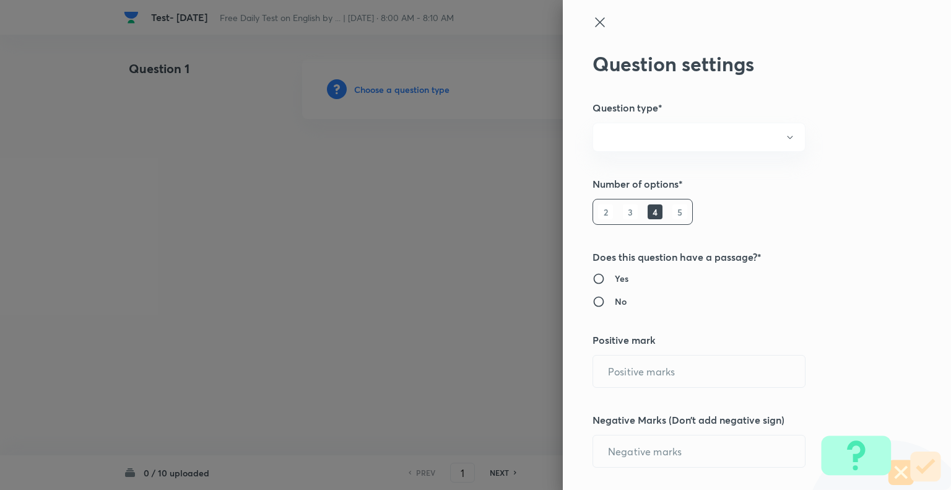
radio input "true"
type input "1"
click at [673, 209] on h6 "5" at bounding box center [680, 211] width 15 height 15
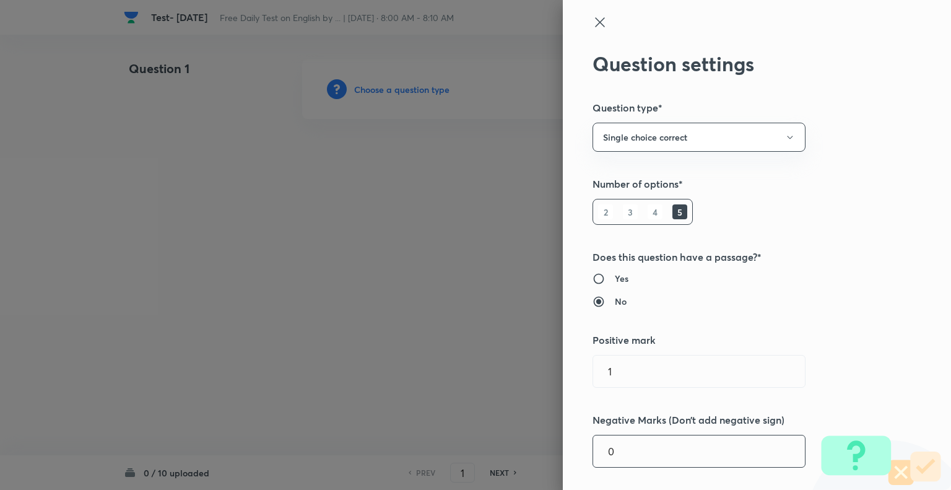
click at [629, 459] on input "0" at bounding box center [699, 451] width 212 height 32
type input "0.25"
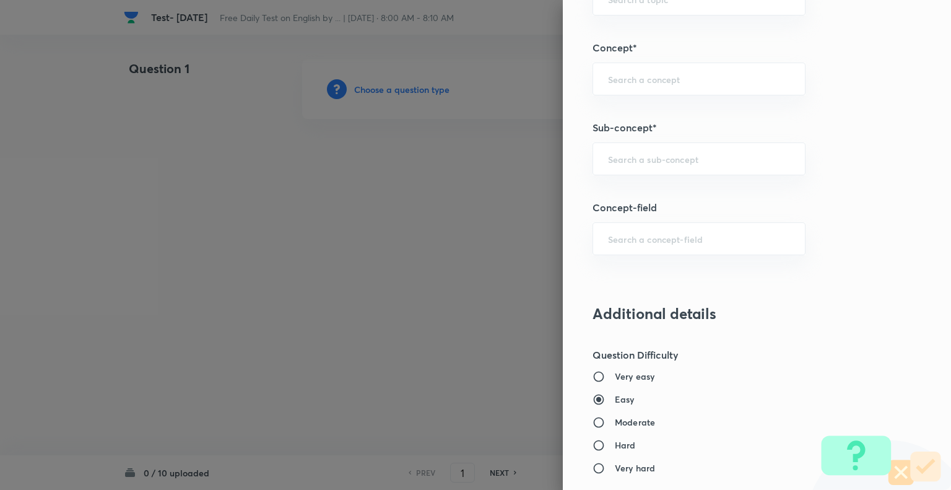
scroll to position [706, 0]
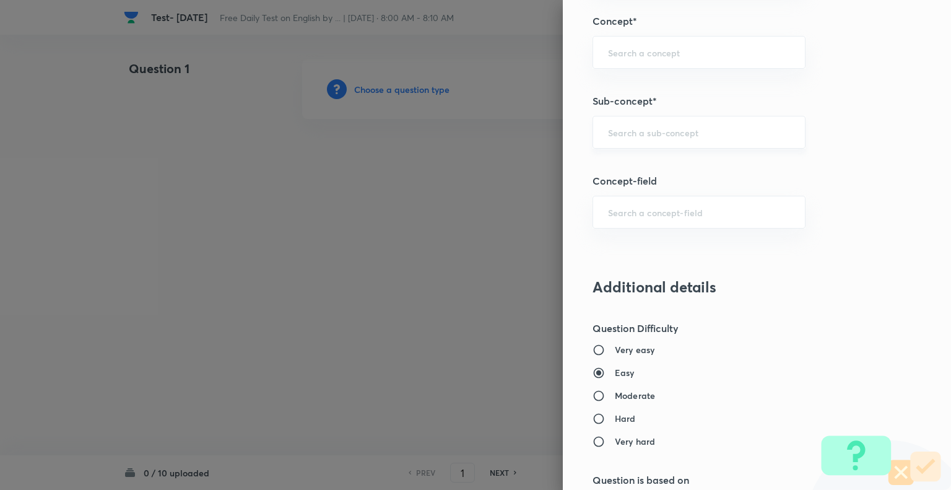
click at [640, 123] on div "​" at bounding box center [699, 132] width 213 height 33
click at [625, 160] on li "Antonyms" at bounding box center [690, 165] width 212 height 22
type input "Antonyms"
type input "English Language"
type input "Vocabulary"
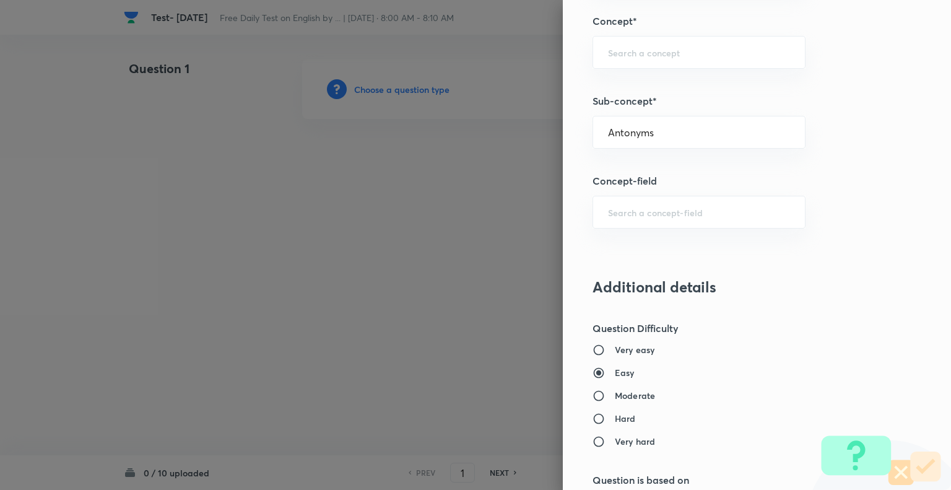
type input "Antonyms"
click at [593, 391] on input "Moderate" at bounding box center [604, 396] width 22 height 12
radio input "true"
radio input "false"
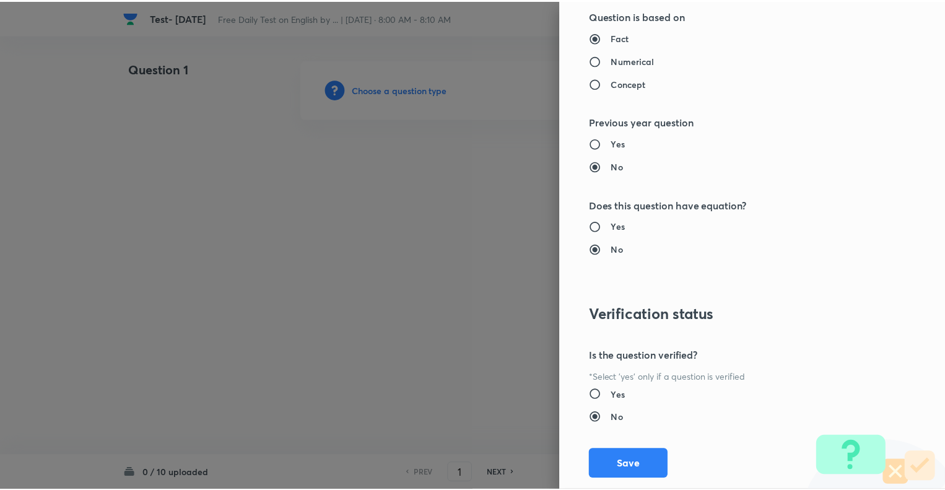
scroll to position [1196, 0]
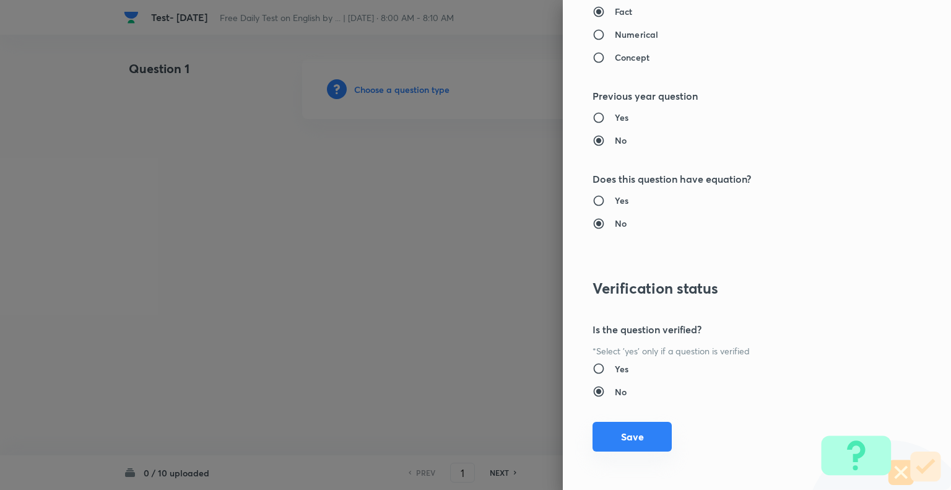
click at [627, 440] on button "Save" at bounding box center [632, 437] width 79 height 30
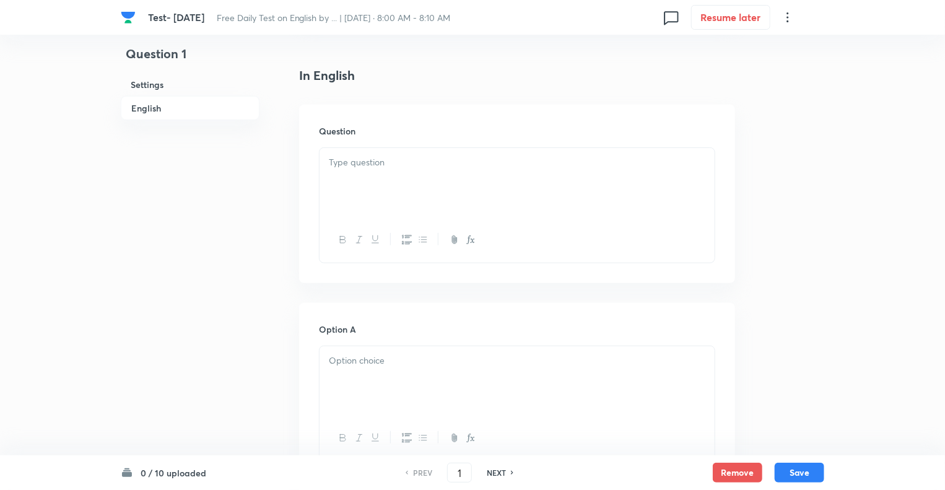
scroll to position [297, 0]
click at [363, 173] on div at bounding box center [517, 183] width 395 height 69
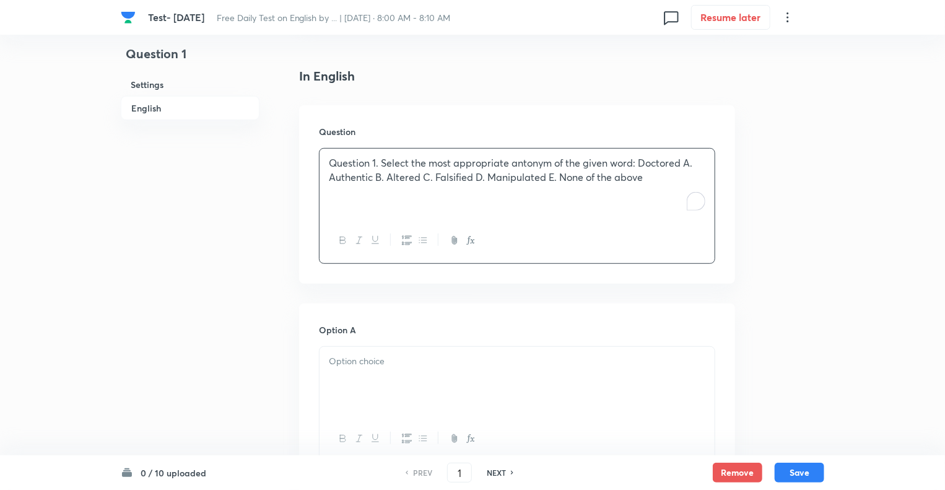
click at [381, 165] on p "Question 1. Select the most appropriate antonym of the given word: Doctored A. …" at bounding box center [517, 170] width 377 height 28
drag, startPoint x: 381, startPoint y: 165, endPoint x: 305, endPoint y: 167, distance: 76.2
click at [305, 167] on div "Question Question 1. Select the most appropriate antonym of the given word: Doc…" at bounding box center [517, 194] width 436 height 178
click at [585, 164] on p "Select the most appropriate antonym of the given word: Doctored A. Authentic B.…" at bounding box center [517, 170] width 377 height 28
click at [373, 178] on p "Doctored A. Authentic B. Altered C. Falsified D. Manipulated E. None of the abo…" at bounding box center [517, 177] width 377 height 14
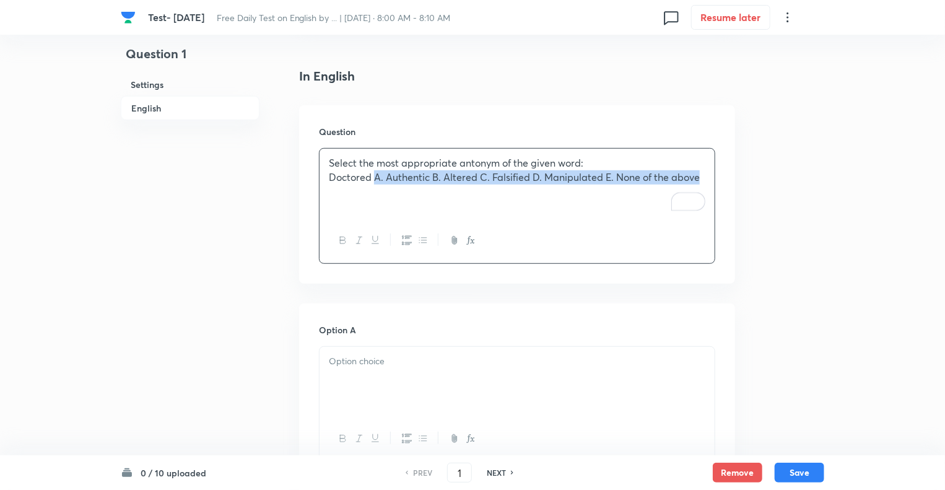
drag, startPoint x: 373, startPoint y: 178, endPoint x: 780, endPoint y: 188, distance: 406.4
click at [400, 392] on div at bounding box center [517, 381] width 395 height 69
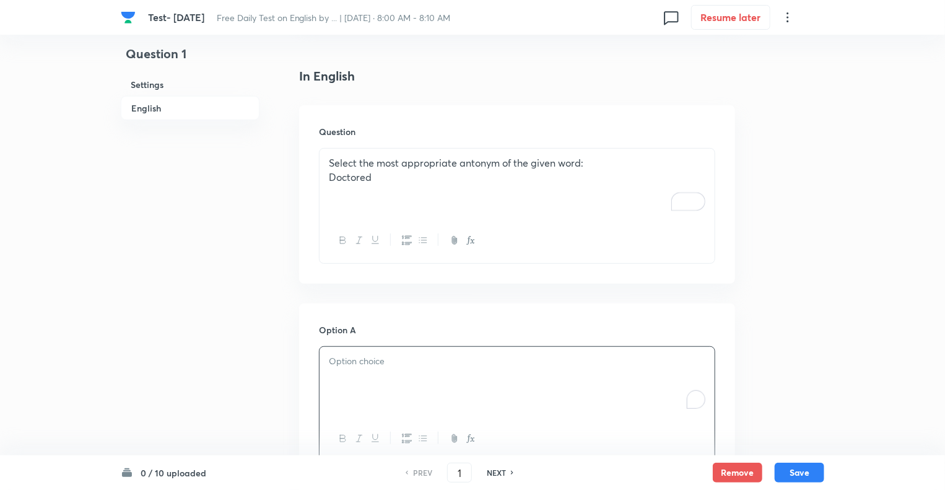
paste div "To enrich screen reader interactions, please activate Accessibility in Grammarl…"
click at [344, 364] on p "A. Authentic B. Altered C. Falsified D. Manipulated E. None of the above" at bounding box center [517, 361] width 377 height 14
click at [387, 364] on p "Authentic B. Altered C. Falsified D. Manipulated E. None of the above" at bounding box center [517, 361] width 377 height 14
click at [378, 377] on p "Altered C. Falsified D. Manipulated E. None of the above" at bounding box center [517, 375] width 377 height 14
click at [383, 387] on p "Falsified D. Manipulated E. None of the above" at bounding box center [517, 390] width 377 height 14
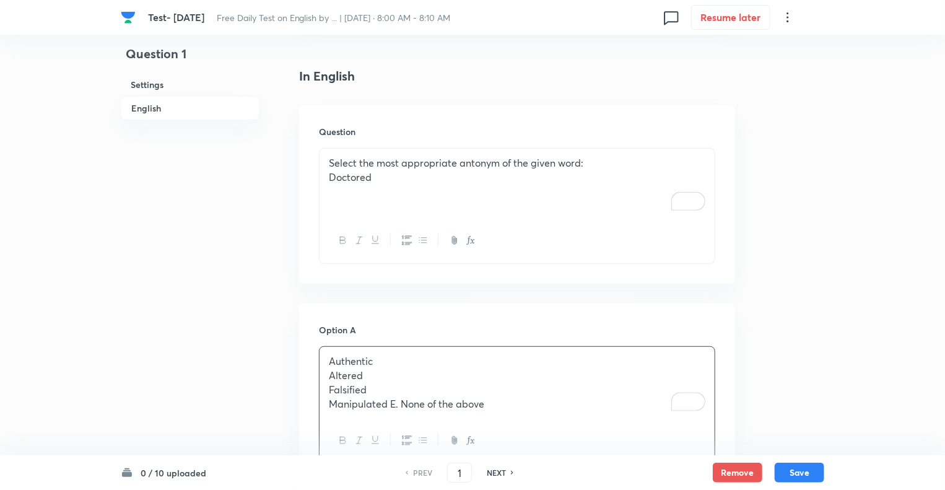
click at [403, 403] on p "Manipulated E. None of the above" at bounding box center [517, 404] width 377 height 14
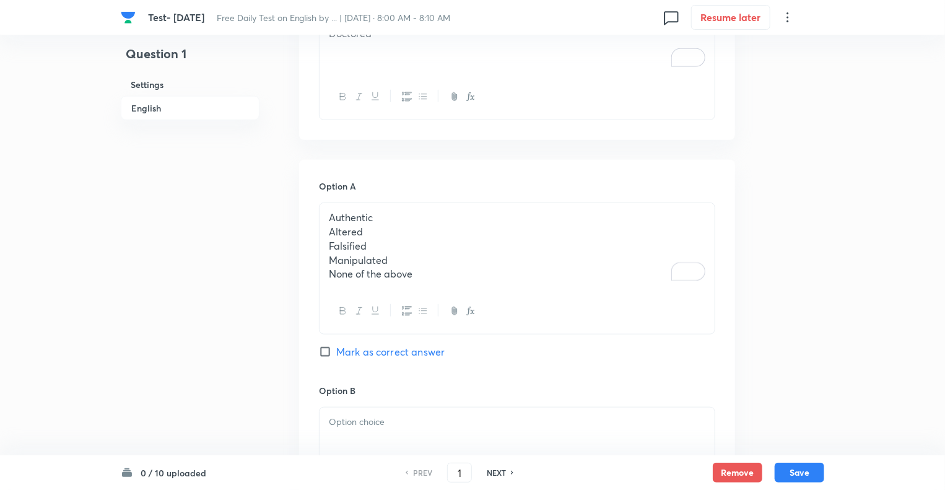
scroll to position [446, 0]
click at [424, 272] on p "None of the above" at bounding box center [517, 269] width 377 height 14
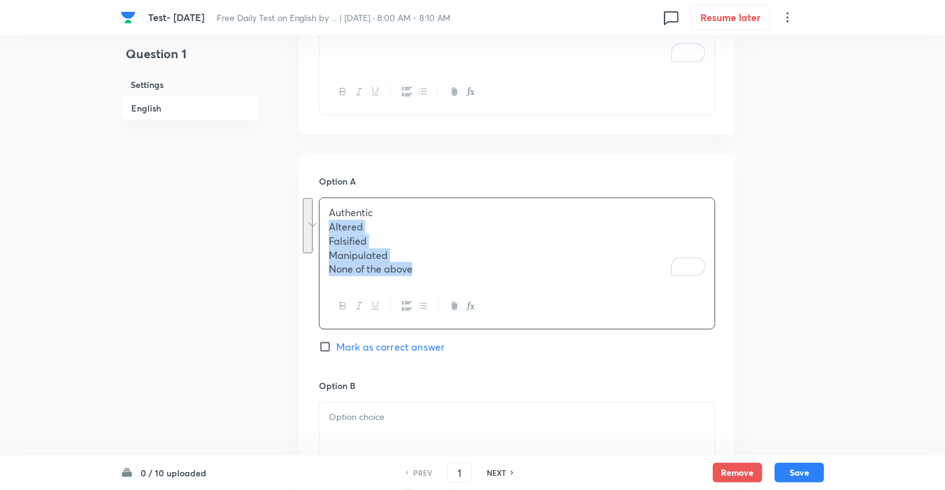
drag, startPoint x: 424, startPoint y: 272, endPoint x: 318, endPoint y: 229, distance: 114.8
click at [316, 228] on html "Test- 6th Oct, 2025 Free Daily Test on English by ... | Oct 6, 2025 · 8:00 AM -…" at bounding box center [472, 494] width 945 height 1881
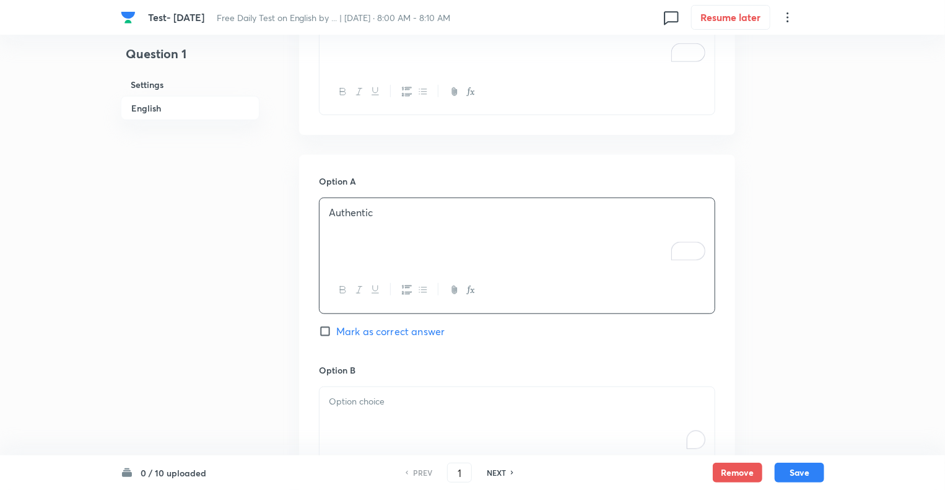
click at [346, 404] on p "To enrich screen reader interactions, please activate Accessibility in Grammarl…" at bounding box center [517, 401] width 377 height 14
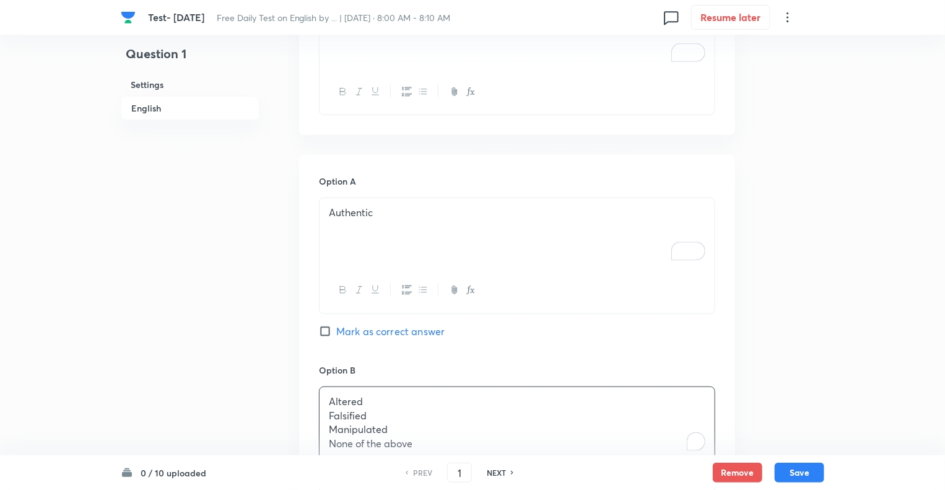
click at [264, 401] on div "Question 1 Settings English Settings Type Single choice correct 5 options + 1 m…" at bounding box center [473, 488] width 704 height 1749
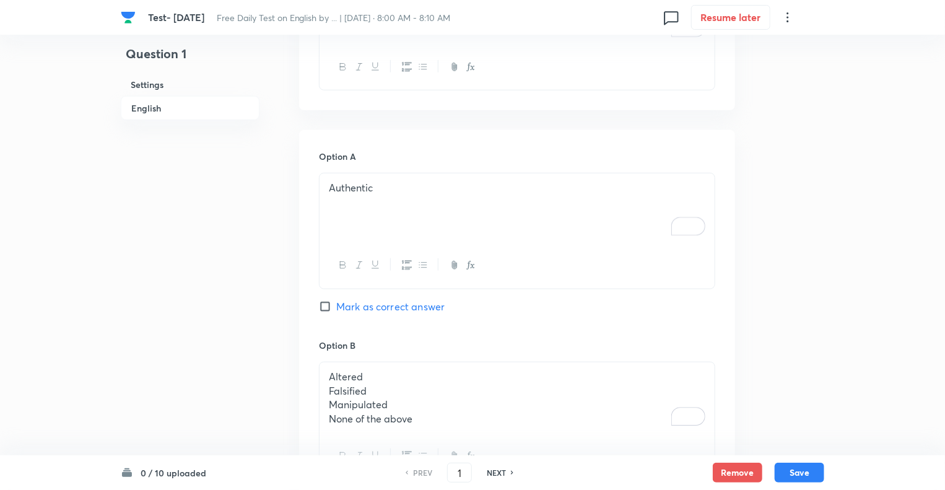
scroll to position [495, 0]
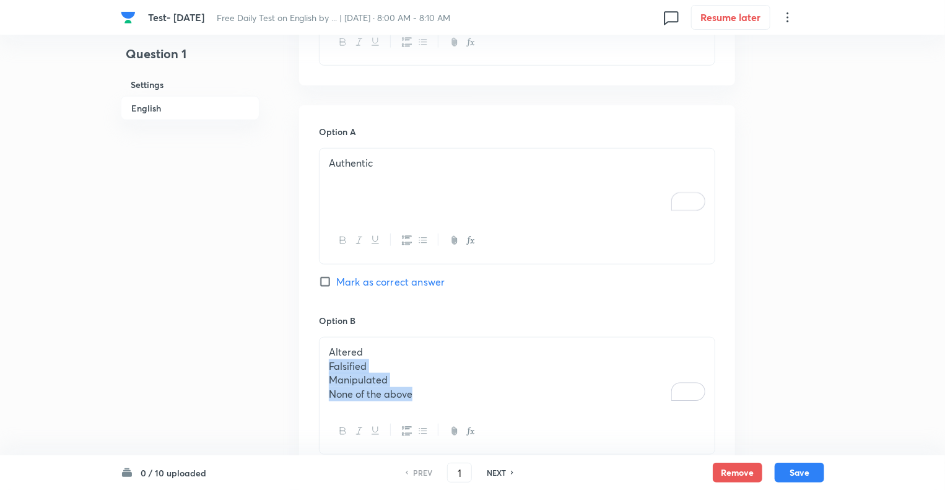
drag, startPoint x: 419, startPoint y: 392, endPoint x: 313, endPoint y: 367, distance: 108.3
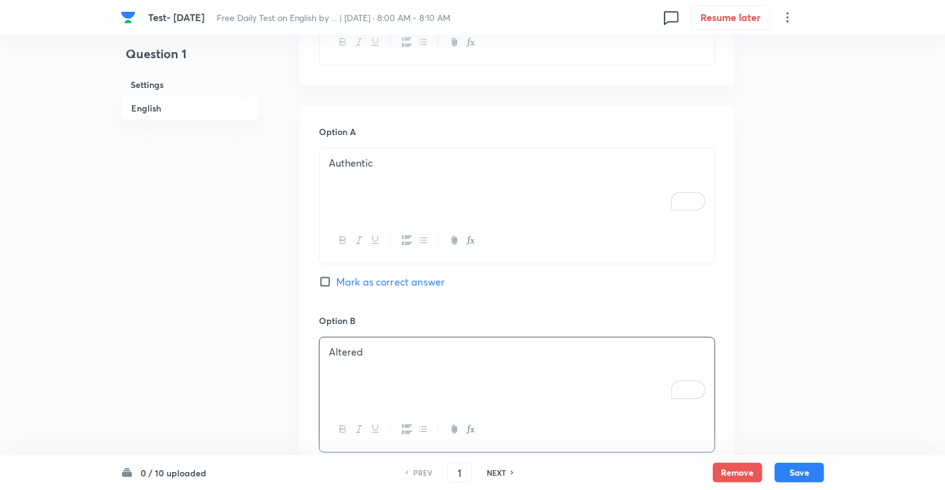
click at [227, 373] on div "Question 1 Settings English" at bounding box center [190, 437] width 139 height 1747
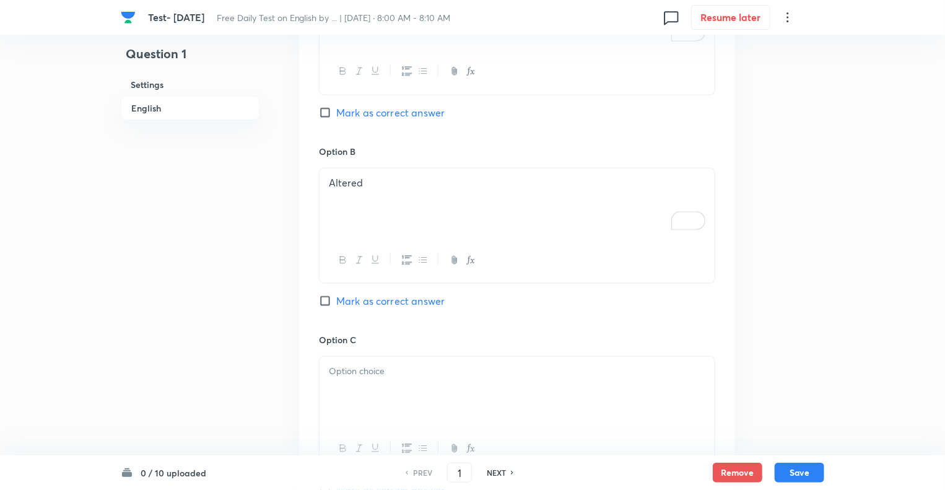
scroll to position [842, 0]
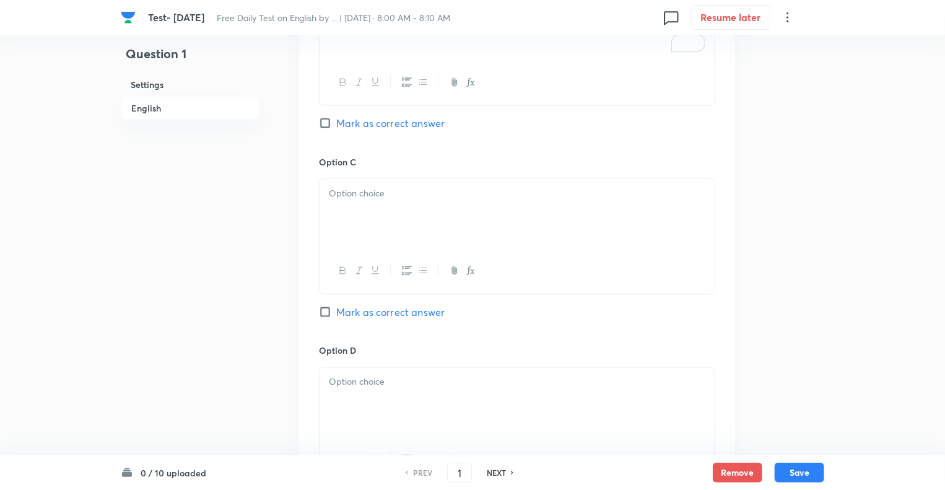
click at [372, 222] on div at bounding box center [517, 213] width 395 height 69
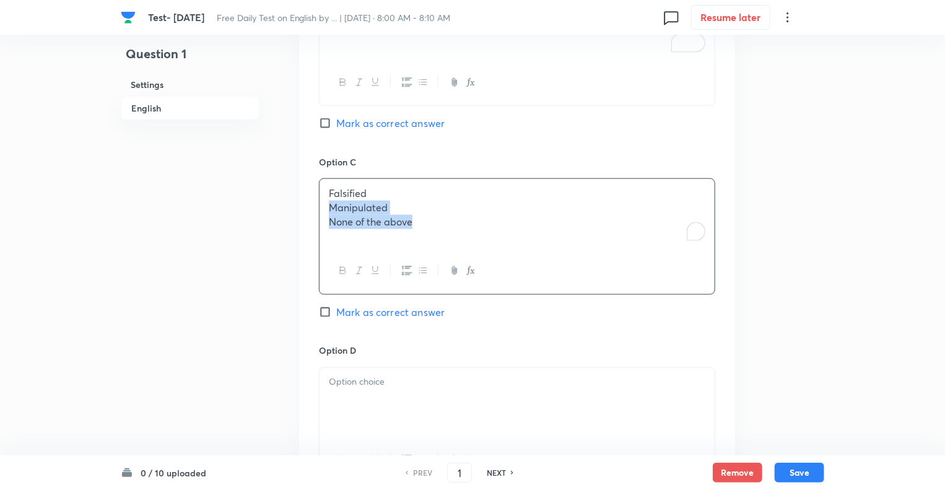
drag, startPoint x: 419, startPoint y: 222, endPoint x: 302, endPoint y: 212, distance: 116.8
click at [302, 212] on div "Option A Authentic Mark as correct answer Option B Altered Mark as correct answ…" at bounding box center [517, 236] width 436 height 957
click at [360, 398] on div at bounding box center [517, 402] width 395 height 69
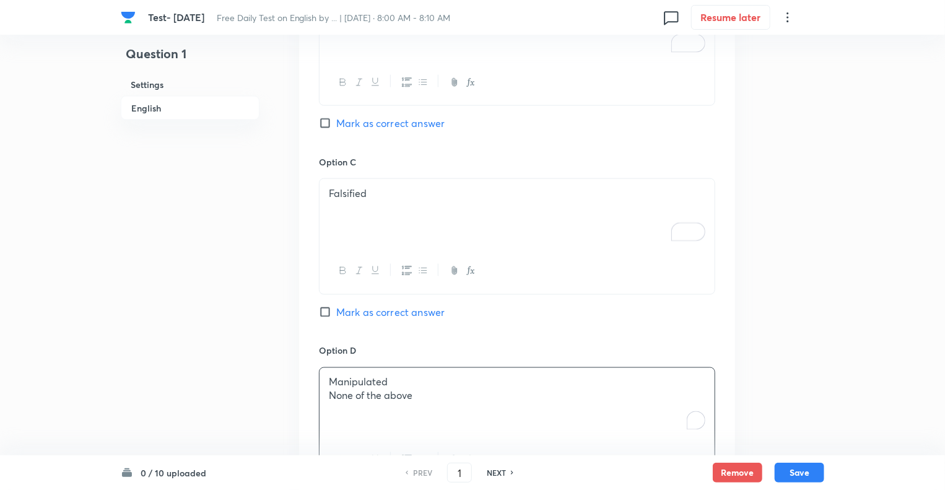
click at [271, 399] on div "Question 1 Settings English Settings Type Single choice correct 5 options + 1 m…" at bounding box center [473, 90] width 704 height 1747
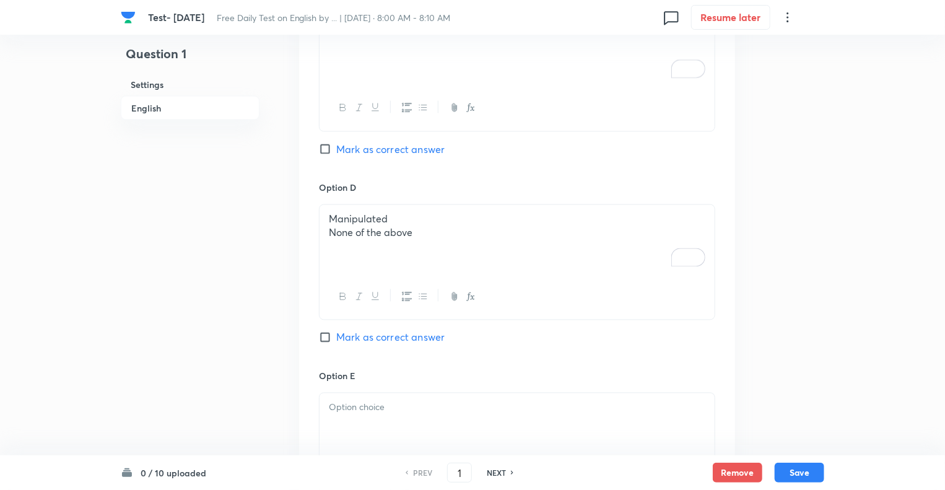
scroll to position [1016, 0]
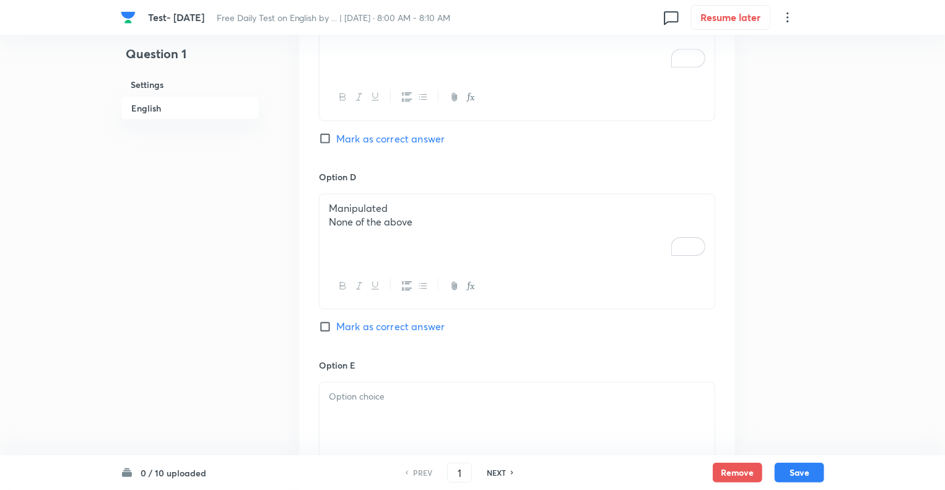
click at [431, 227] on p "None of the above" at bounding box center [517, 223] width 377 height 14
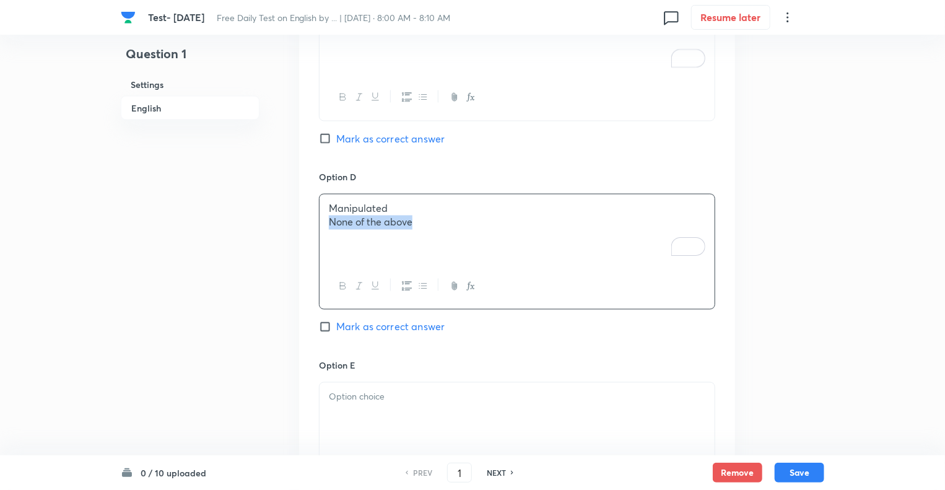
drag, startPoint x: 431, startPoint y: 227, endPoint x: 300, endPoint y: 224, distance: 131.3
click at [300, 224] on div "Option A Authentic Mark as correct answer Option B Altered Mark as correct answ…" at bounding box center [517, 63] width 436 height 957
click at [339, 410] on div at bounding box center [517, 417] width 395 height 69
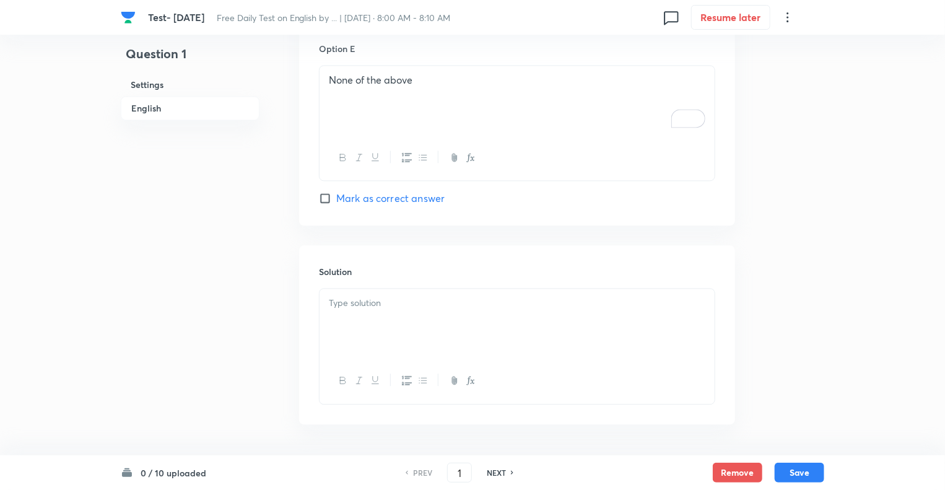
scroll to position [1373, 0]
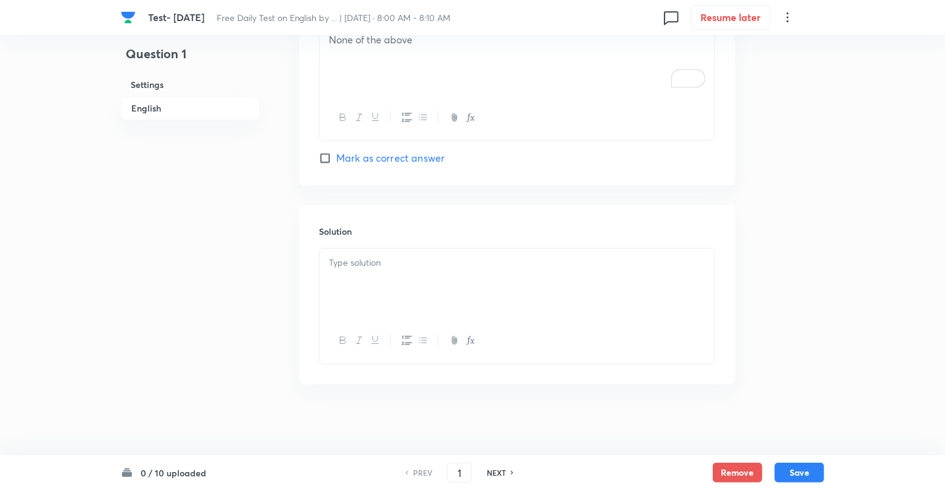
click at [346, 268] on div at bounding box center [517, 282] width 395 height 69
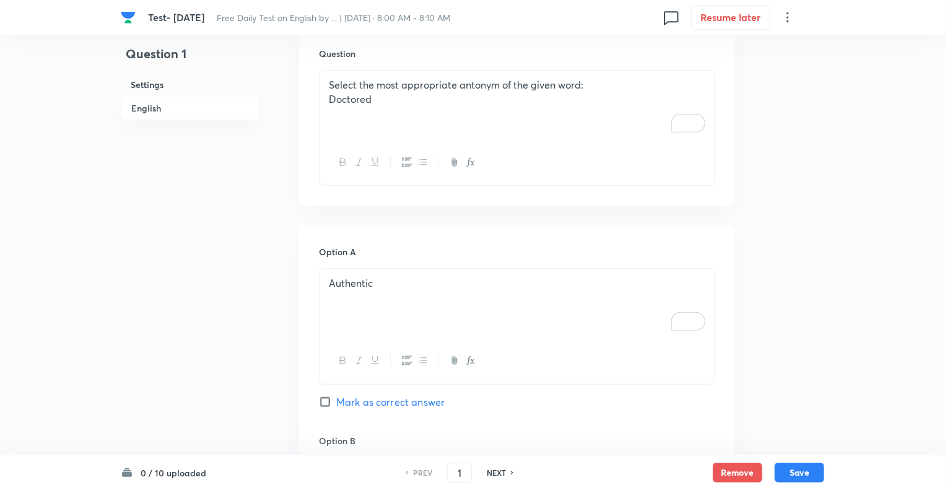
scroll to position [369, 0]
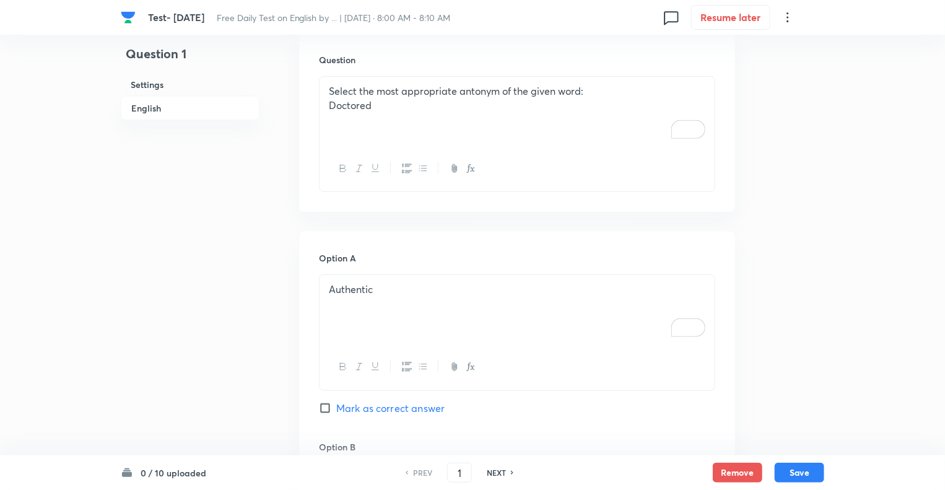
click at [325, 402] on input "Mark as correct answer" at bounding box center [327, 408] width 17 height 12
checkbox input "true"
click at [326, 103] on div "Select the most appropriate antonym of the given word: Doctored" at bounding box center [517, 111] width 395 height 69
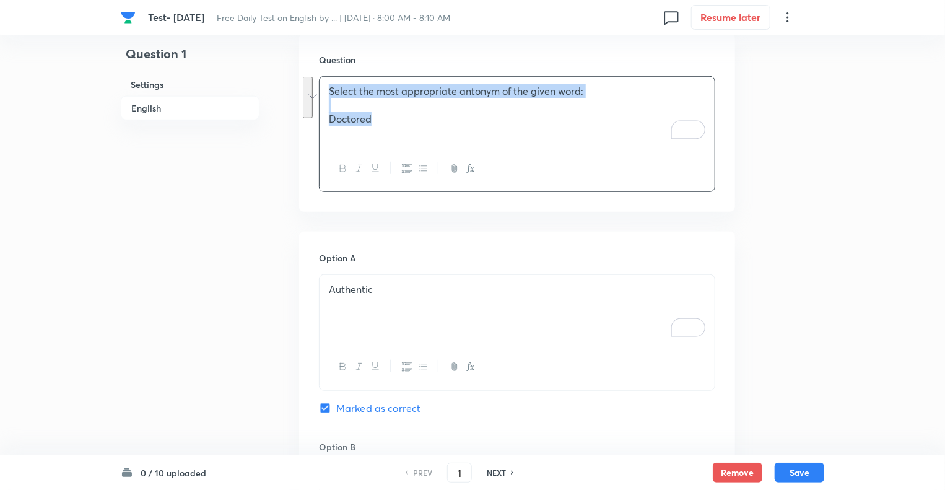
drag, startPoint x: 386, startPoint y: 120, endPoint x: 300, endPoint y: 76, distance: 97.2
click at [300, 76] on div "Question Select the most appropriate antonym of the given word: Doctored" at bounding box center [517, 122] width 436 height 178
click at [341, 167] on icon "button" at bounding box center [343, 168] width 10 height 10
click at [797, 466] on button "Save" at bounding box center [800, 471] width 50 height 20
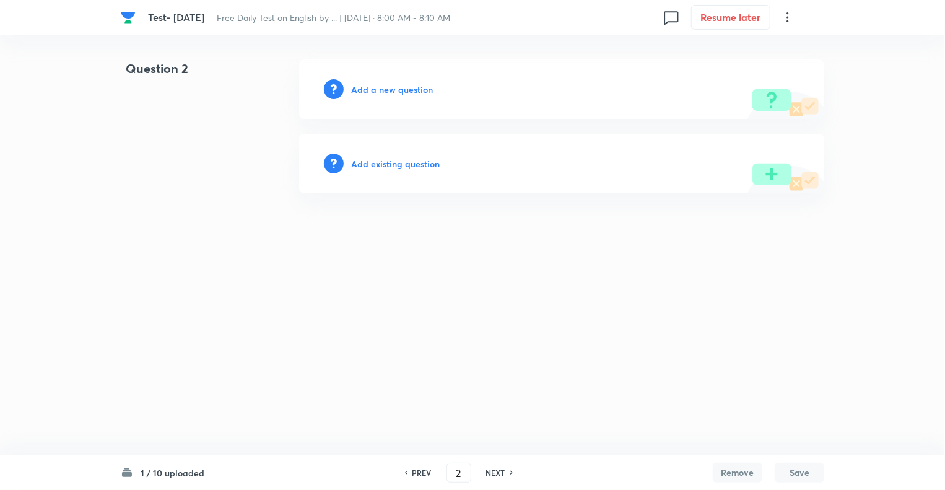
scroll to position [0, 0]
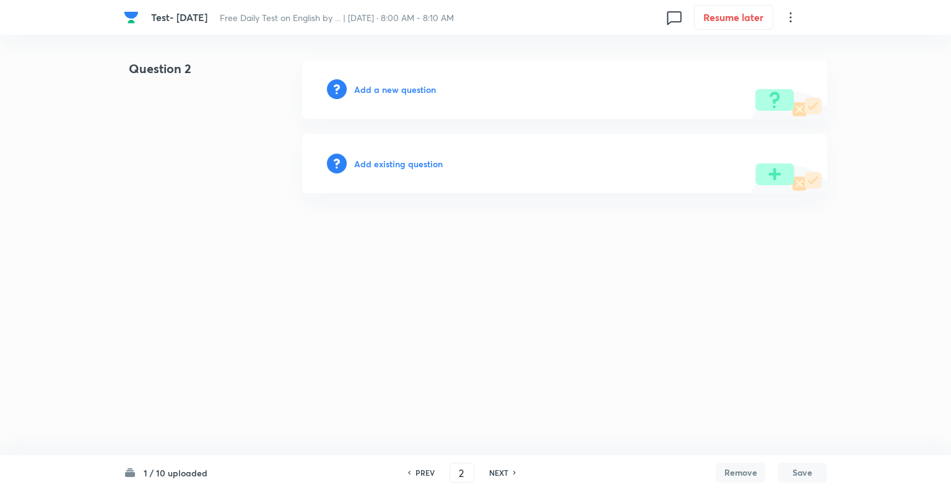
click at [417, 473] on h6 "PREV" at bounding box center [425, 472] width 19 height 11
type input "1"
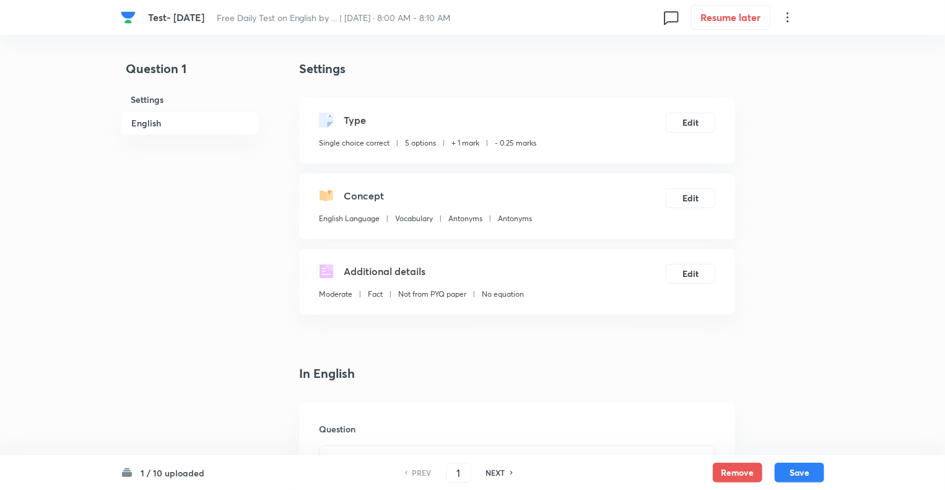
checkbox input "true"
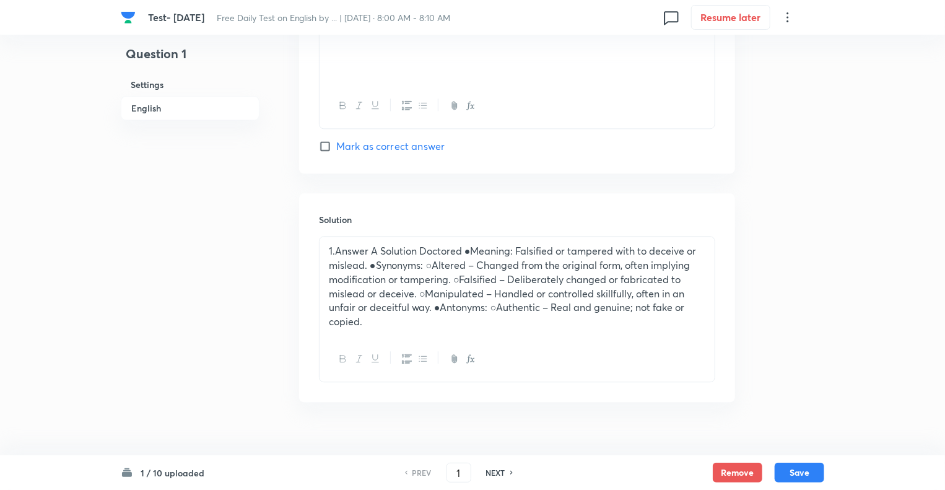
scroll to position [1403, 0]
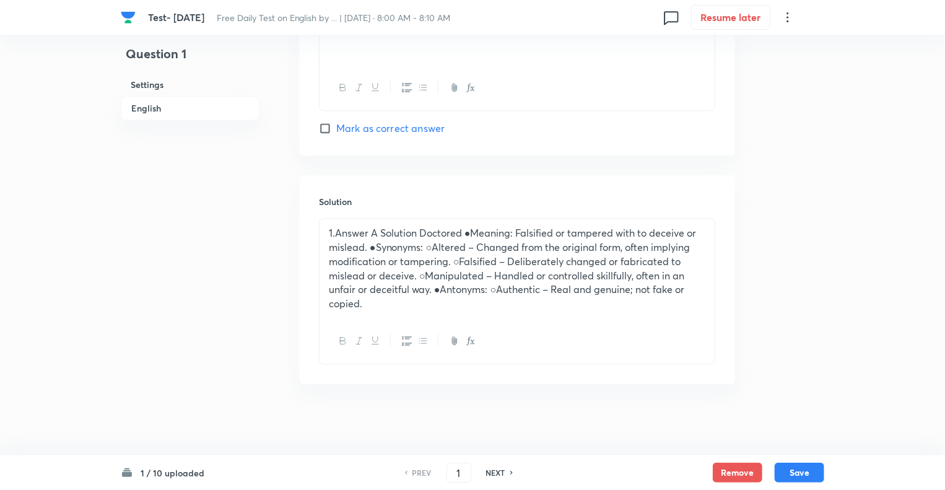
click at [337, 230] on p "1.Answer A Solution Doctored ●Meaning: Falsified or tampered with to deceive or…" at bounding box center [517, 268] width 377 height 84
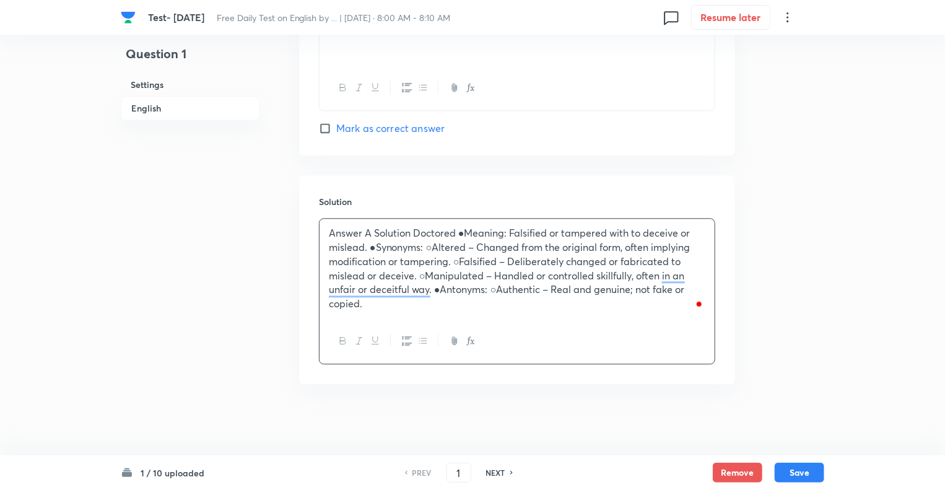
click at [374, 230] on p "Answer A Solution Doctored ●Meaning: Falsified or tampered with to deceive or m…" at bounding box center [517, 268] width 377 height 84
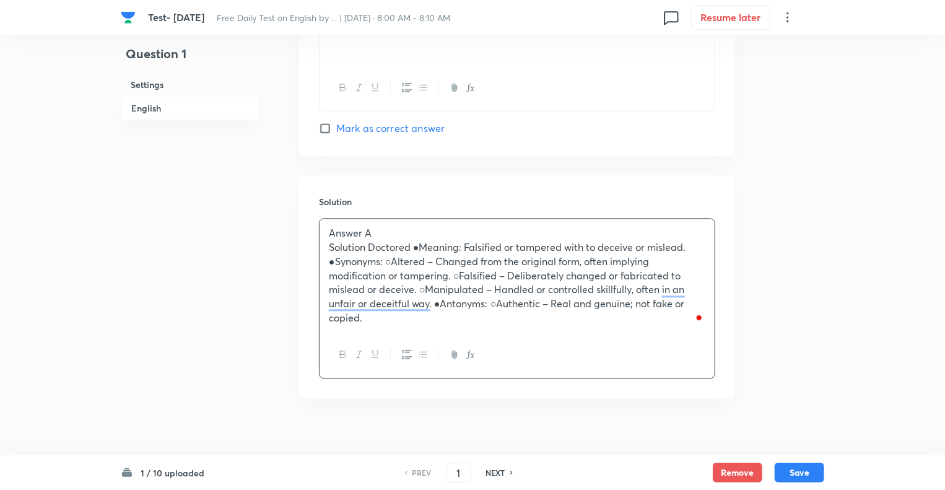
click at [419, 243] on p "Solution Doctored ●Meaning: Falsified or tampered with to deceive or mislead. ●…" at bounding box center [517, 282] width 377 height 84
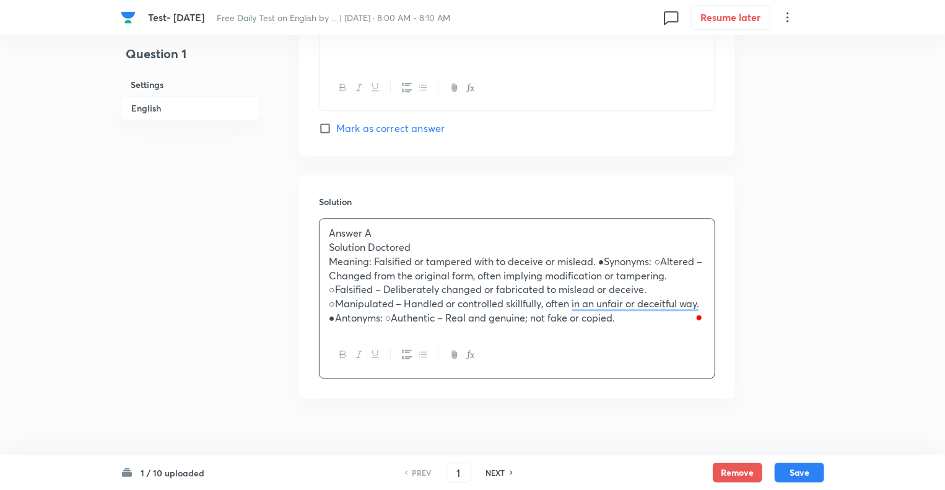
click at [604, 257] on p "Meaning: Falsified or tampered with to deceive or mislead. ●Synonyms: ○Altered …" at bounding box center [517, 290] width 377 height 71
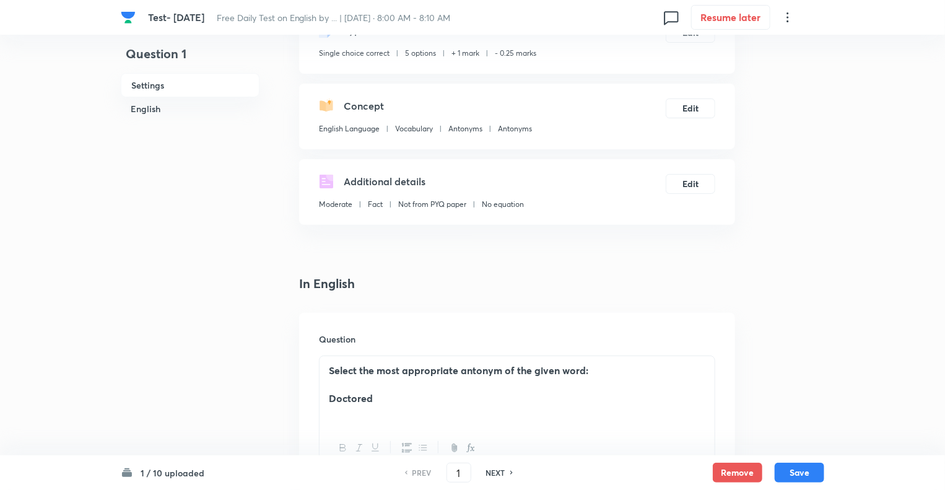
scroll to position [0, 0]
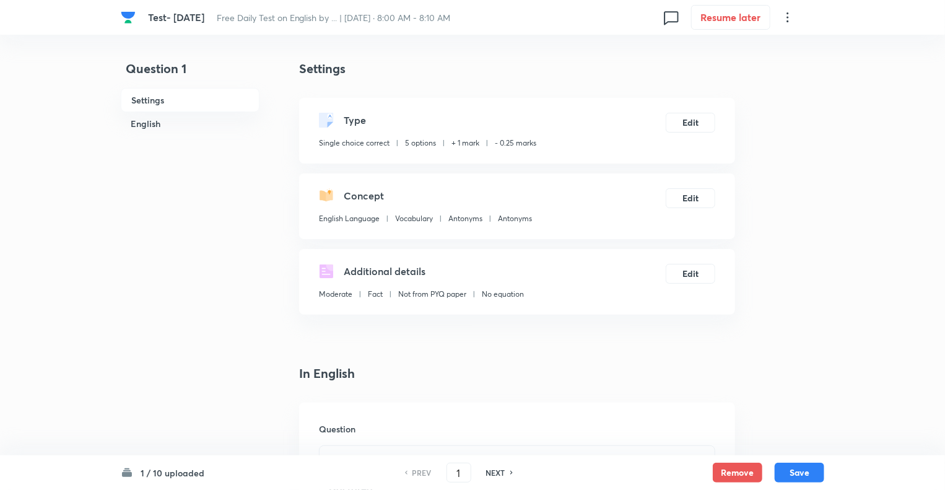
drag, startPoint x: 466, startPoint y: 142, endPoint x: 342, endPoint y: 191, distance: 132.9
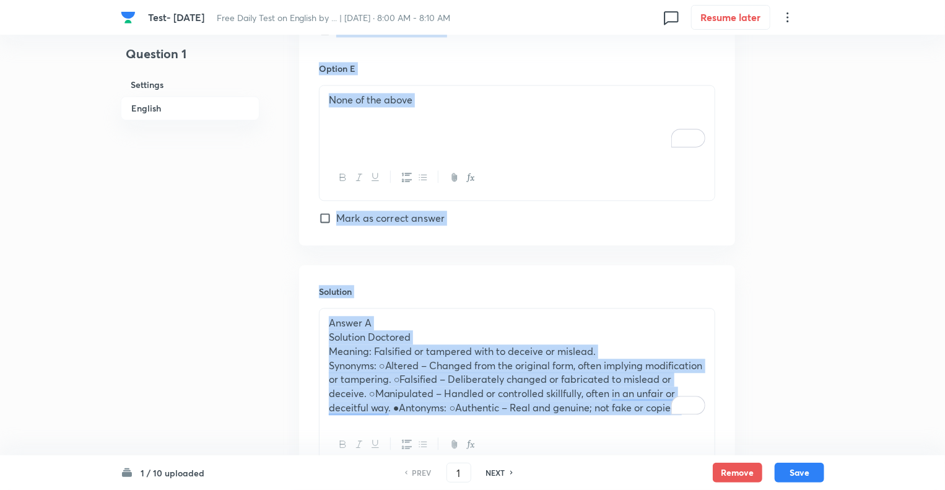
scroll to position [1406, 0]
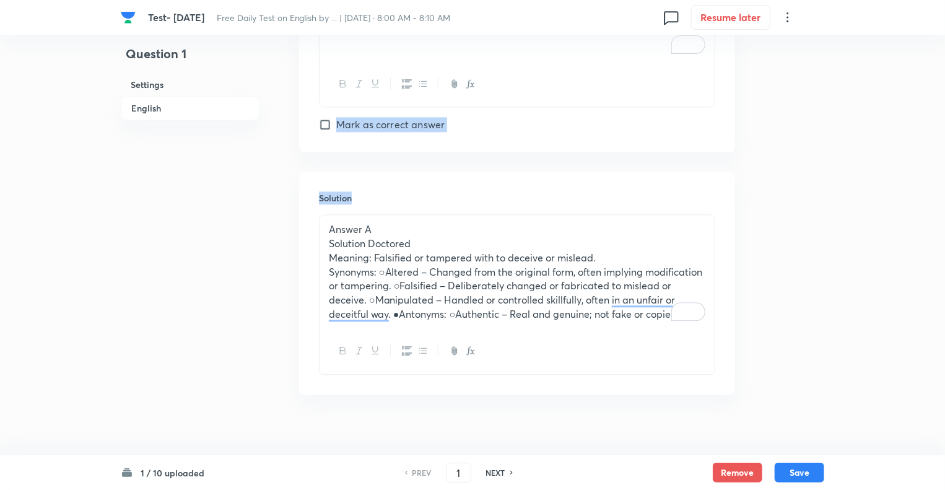
drag, startPoint x: 293, startPoint y: 367, endPoint x: 415, endPoint y: 152, distance: 247.1
copy div "In English Question Select the most appropriate antonym of the given word: Doct…"
